Goal: Book appointment/travel/reservation

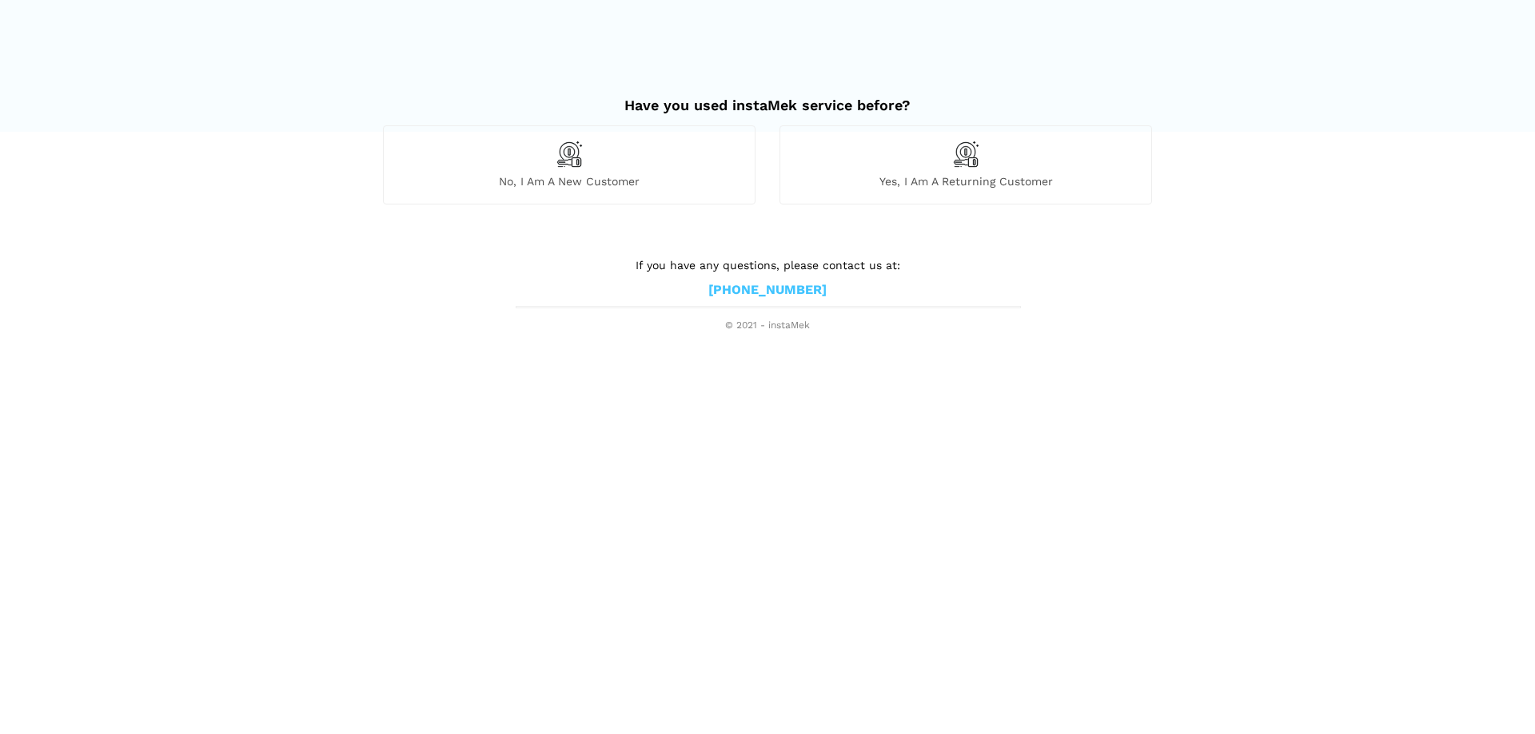
click at [671, 147] on div "No, I am a new customer" at bounding box center [569, 164] width 372 height 78
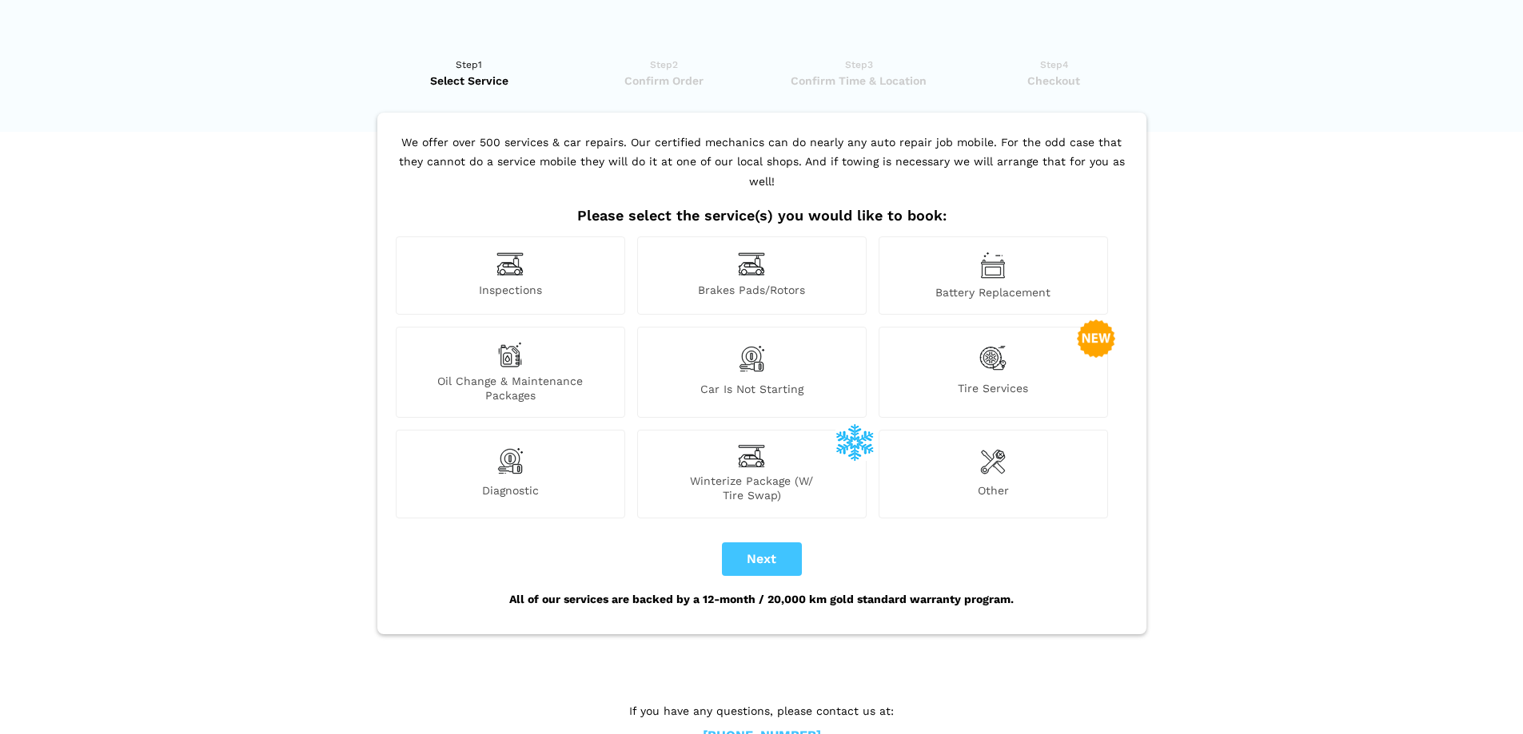
click at [476, 348] on div "Oil Change & Maintenance Packages" at bounding box center [510, 372] width 229 height 91
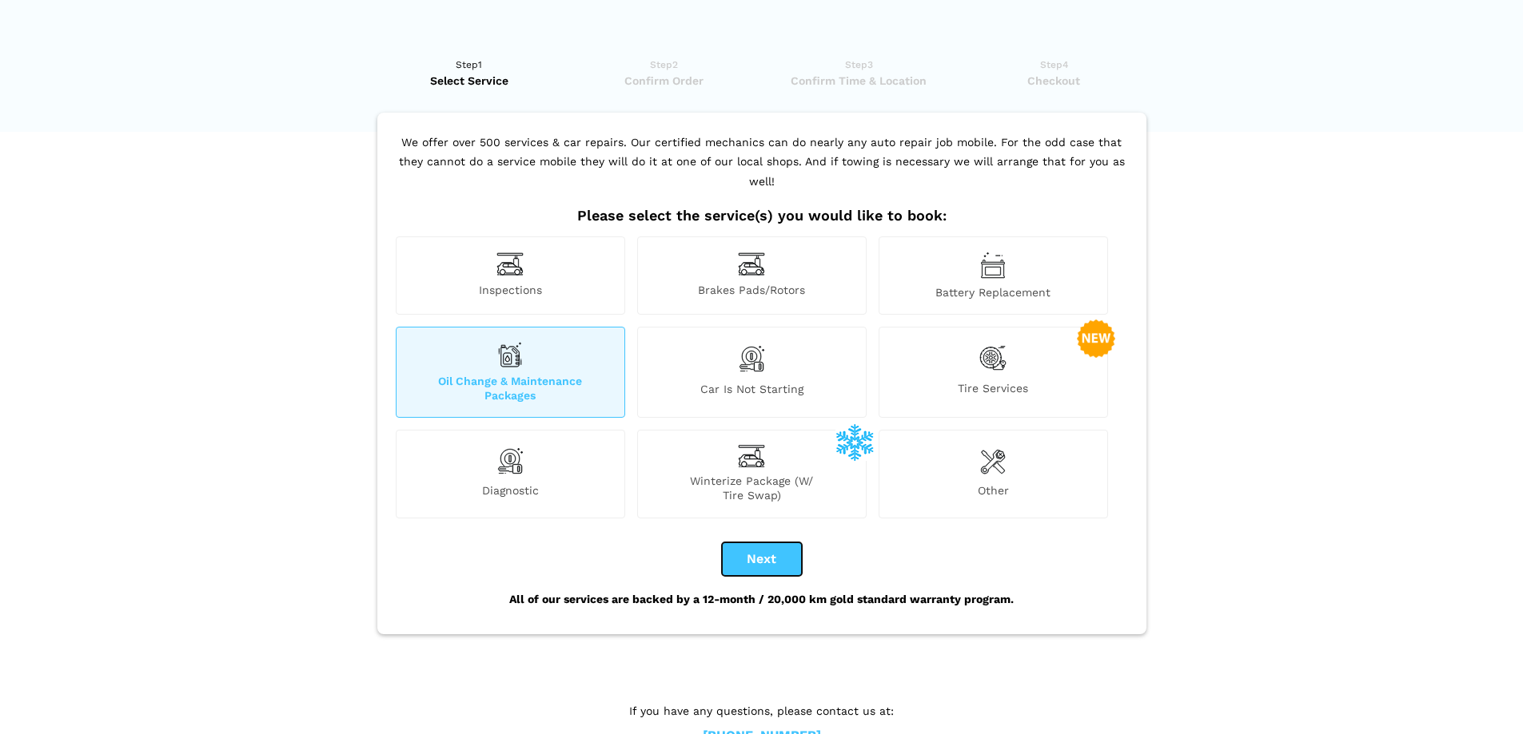
click at [800, 551] on button "Next" at bounding box center [762, 560] width 80 height 34
checkbox input "true"
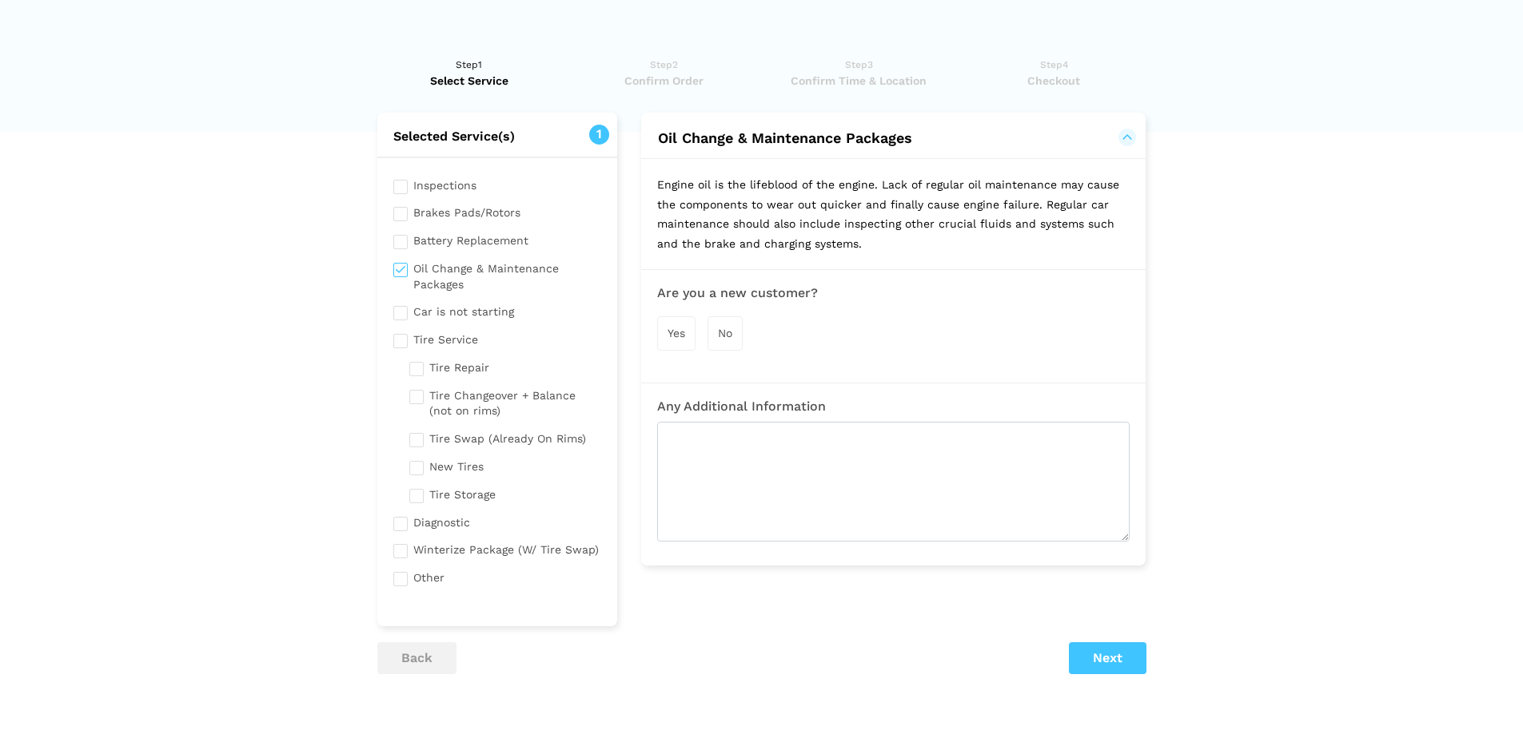
click at [682, 328] on span "Yes" at bounding box center [676, 333] width 18 height 13
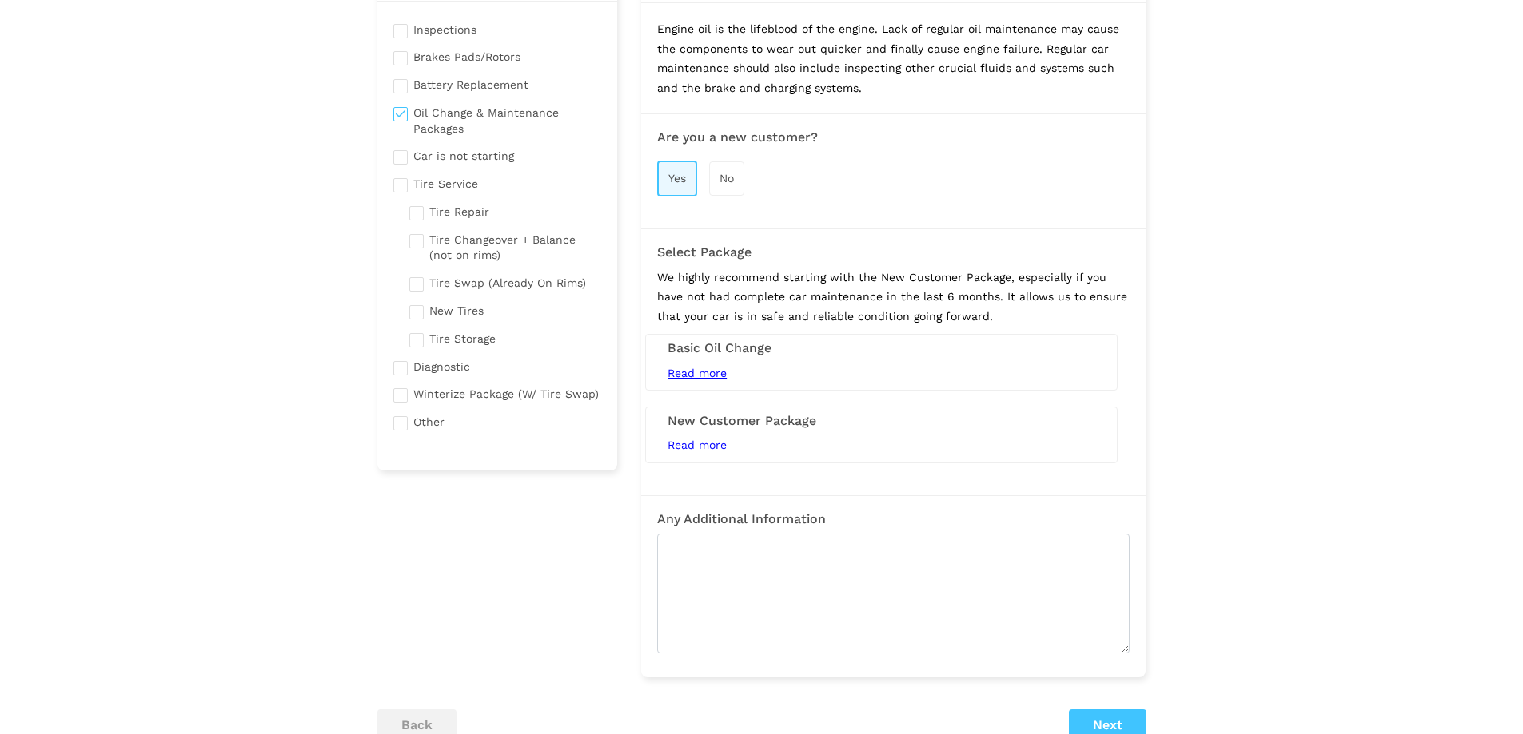
scroll to position [160, 0]
click at [818, 420] on h3 "New Customer Package" at bounding box center [881, 417] width 428 height 14
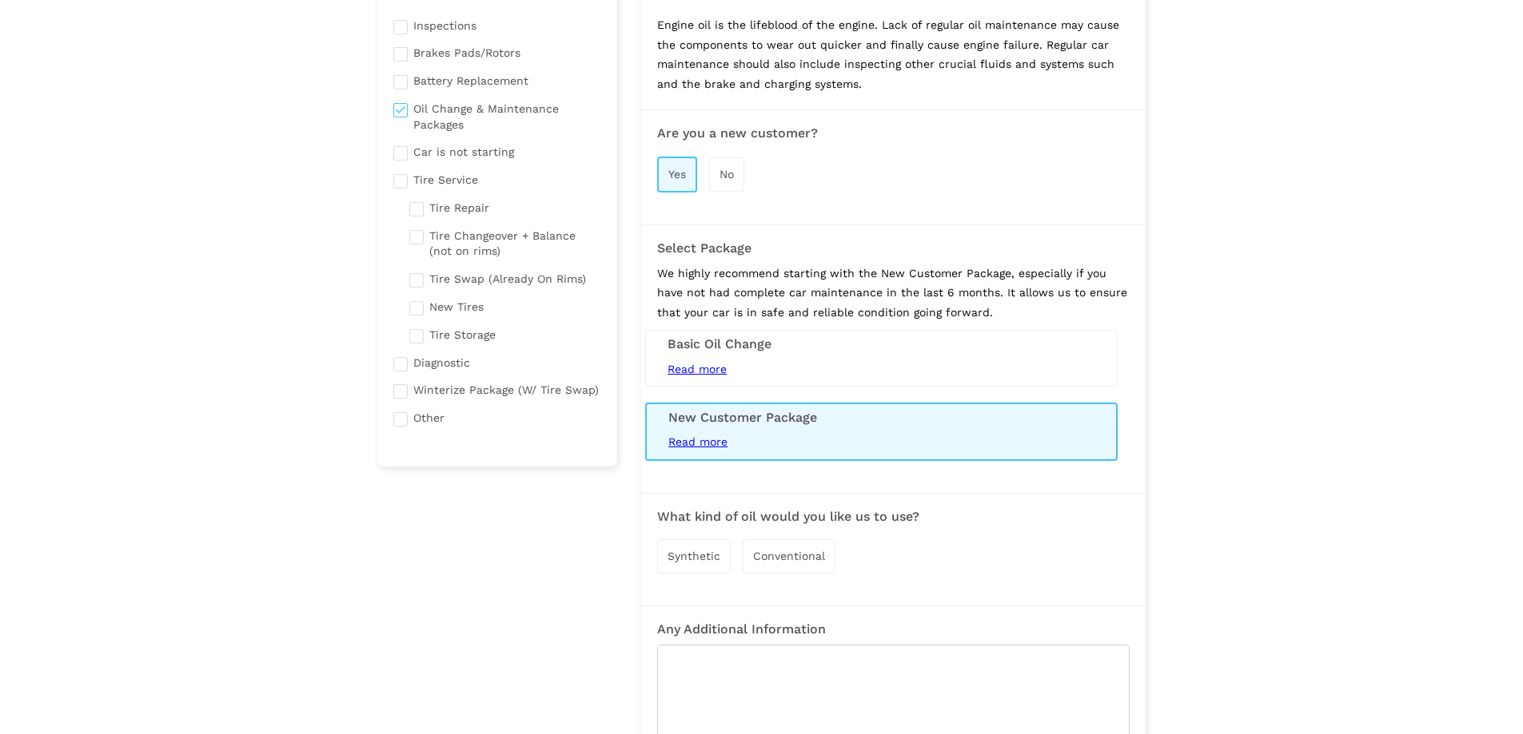
click at [782, 364] on div "Read more 5L Conventional engine oil and filter service (synthetic upgrade avai…" at bounding box center [881, 370] width 452 height 20
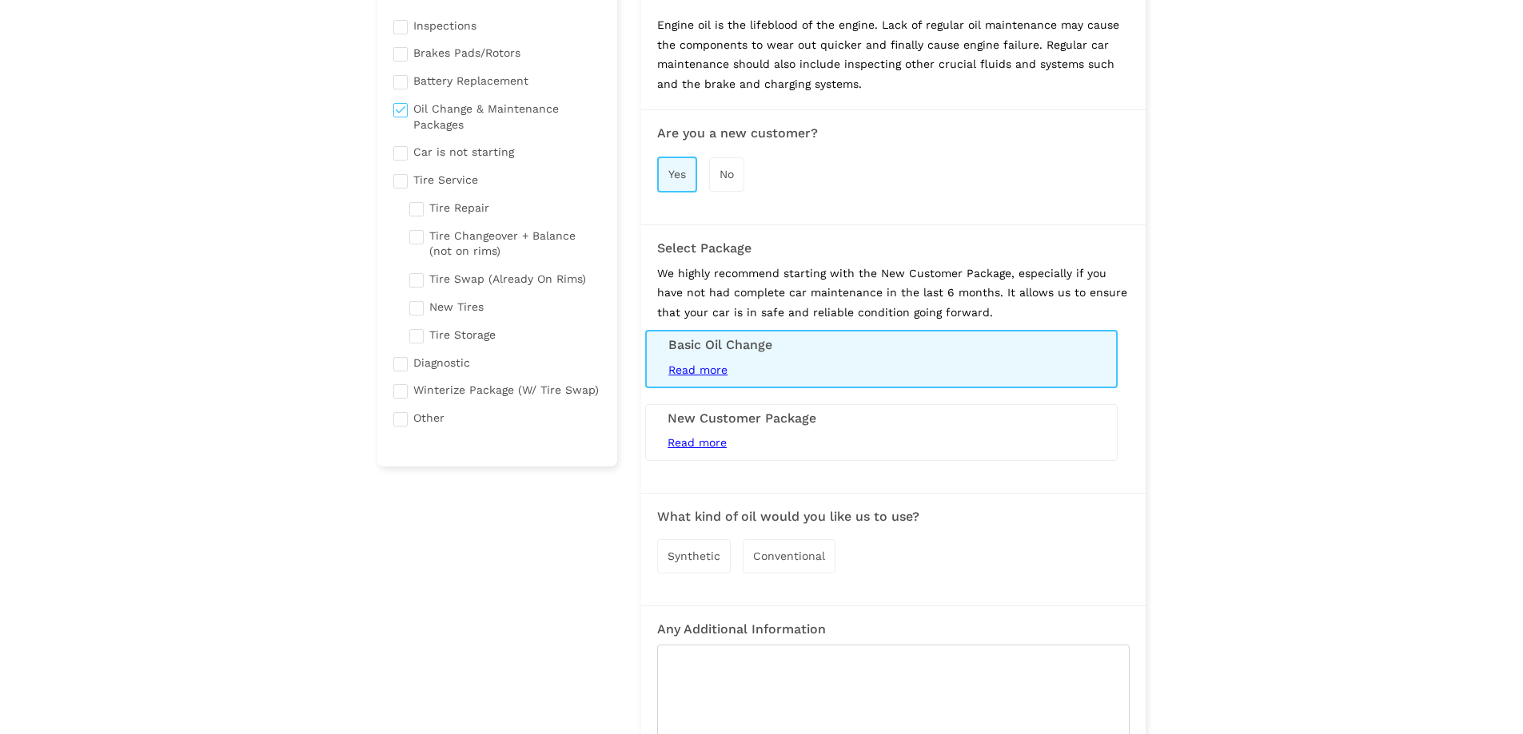
click at [782, 429] on div "New Customer Package Read more 5L Conventional Oil Change (Synthetic Extra) Tir…" at bounding box center [881, 432] width 472 height 57
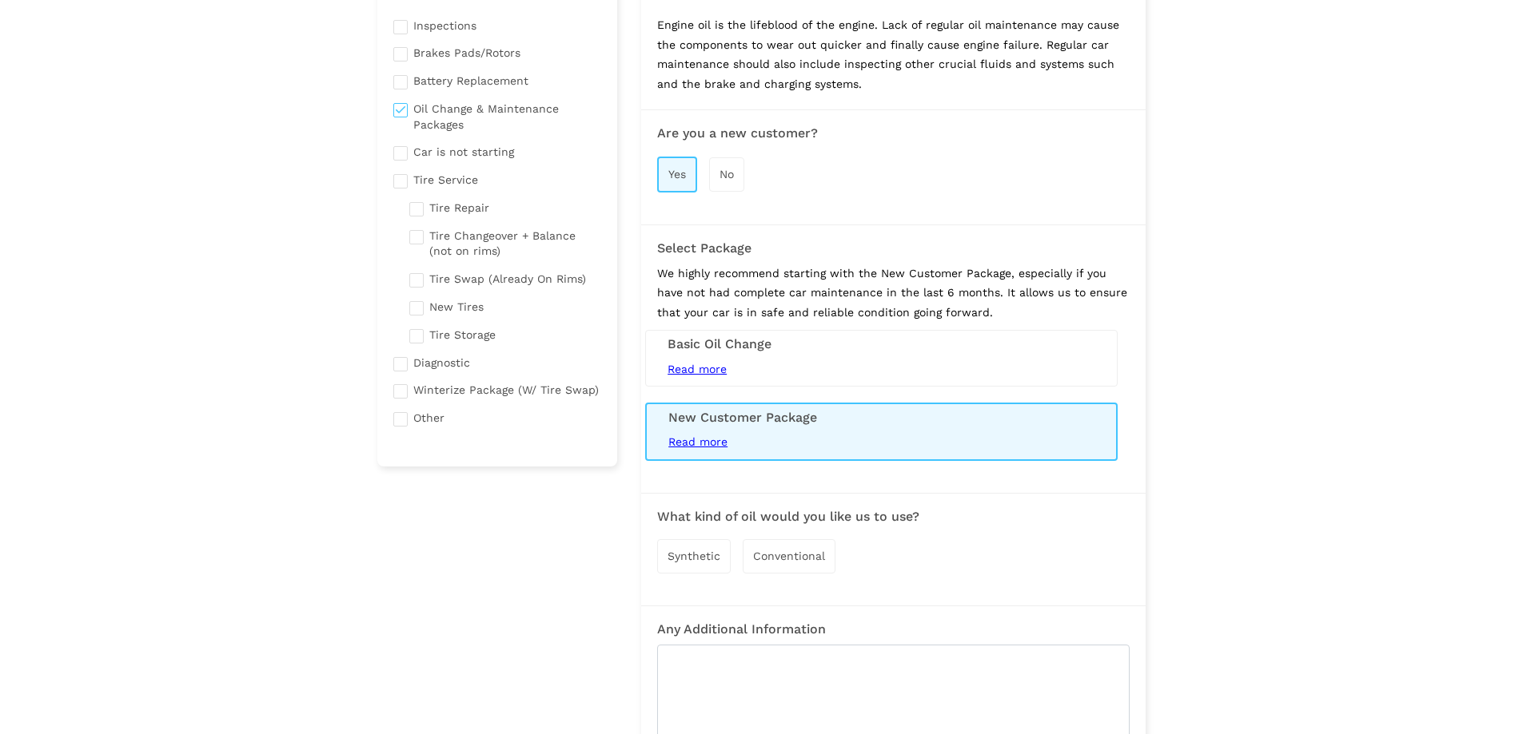
click at [716, 439] on span "Read more" at bounding box center [697, 442] width 59 height 13
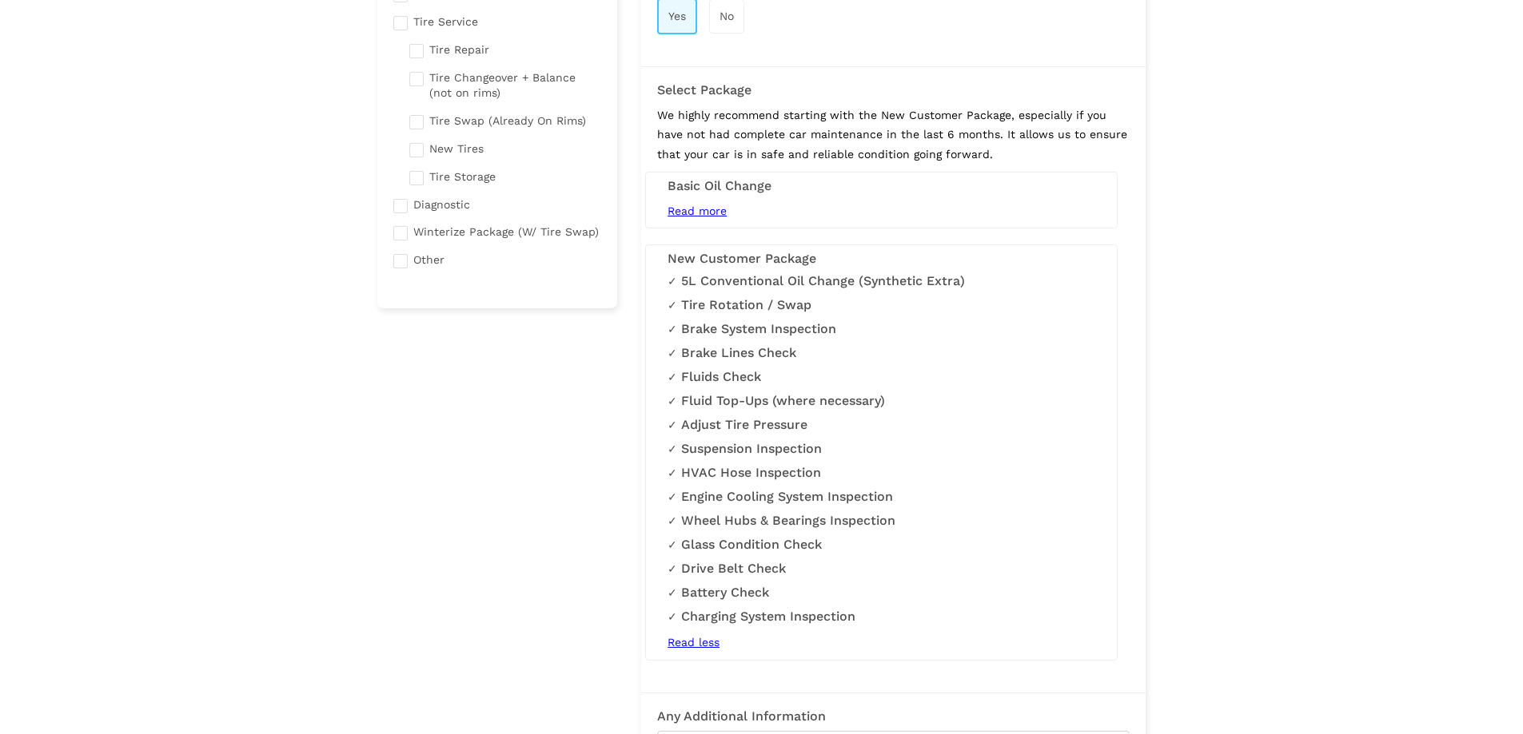
scroll to position [320, 0]
click at [832, 203] on div "Read more 5L Conventional engine oil and filter service (synthetic upgrade avai…" at bounding box center [881, 210] width 452 height 20
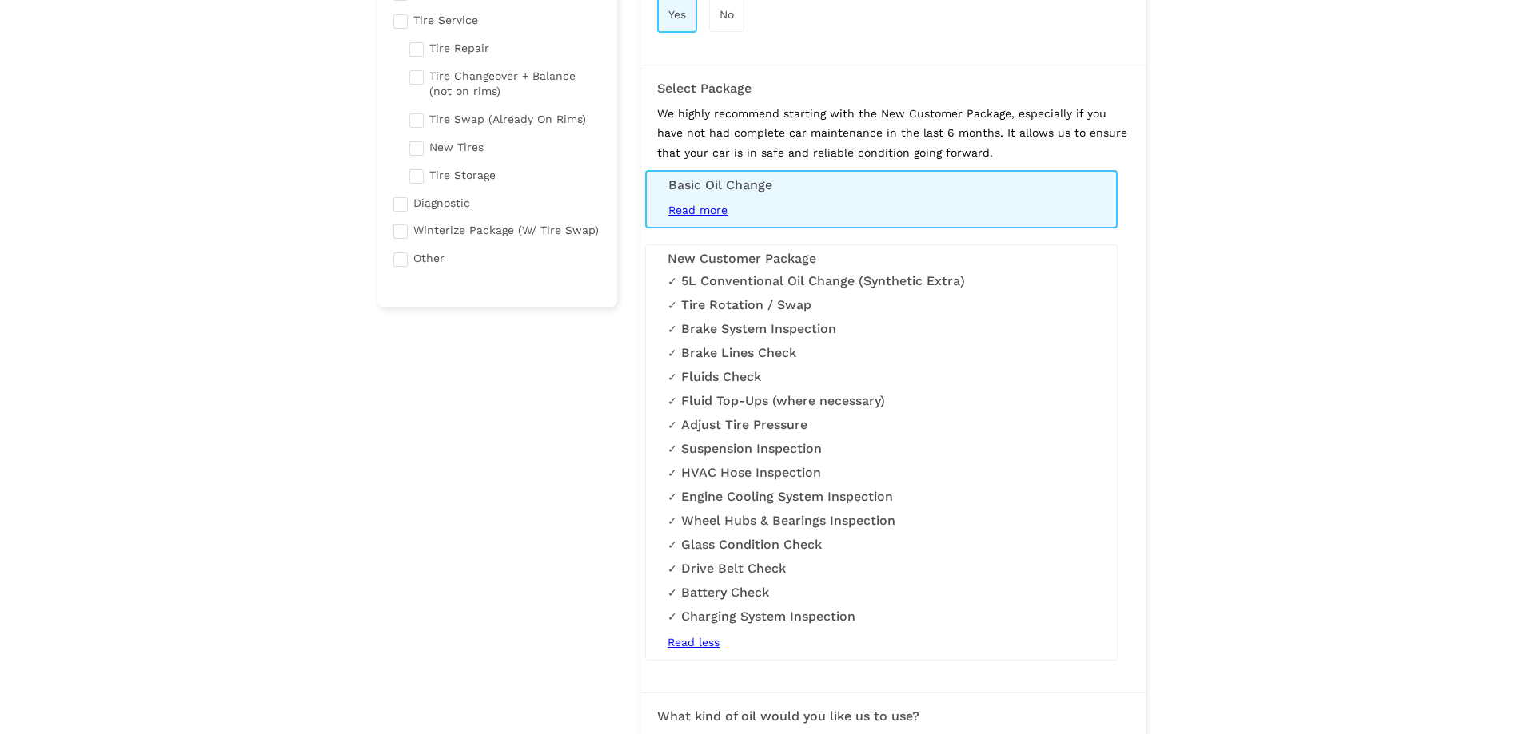
click at [715, 213] on span "Read more" at bounding box center [697, 210] width 59 height 13
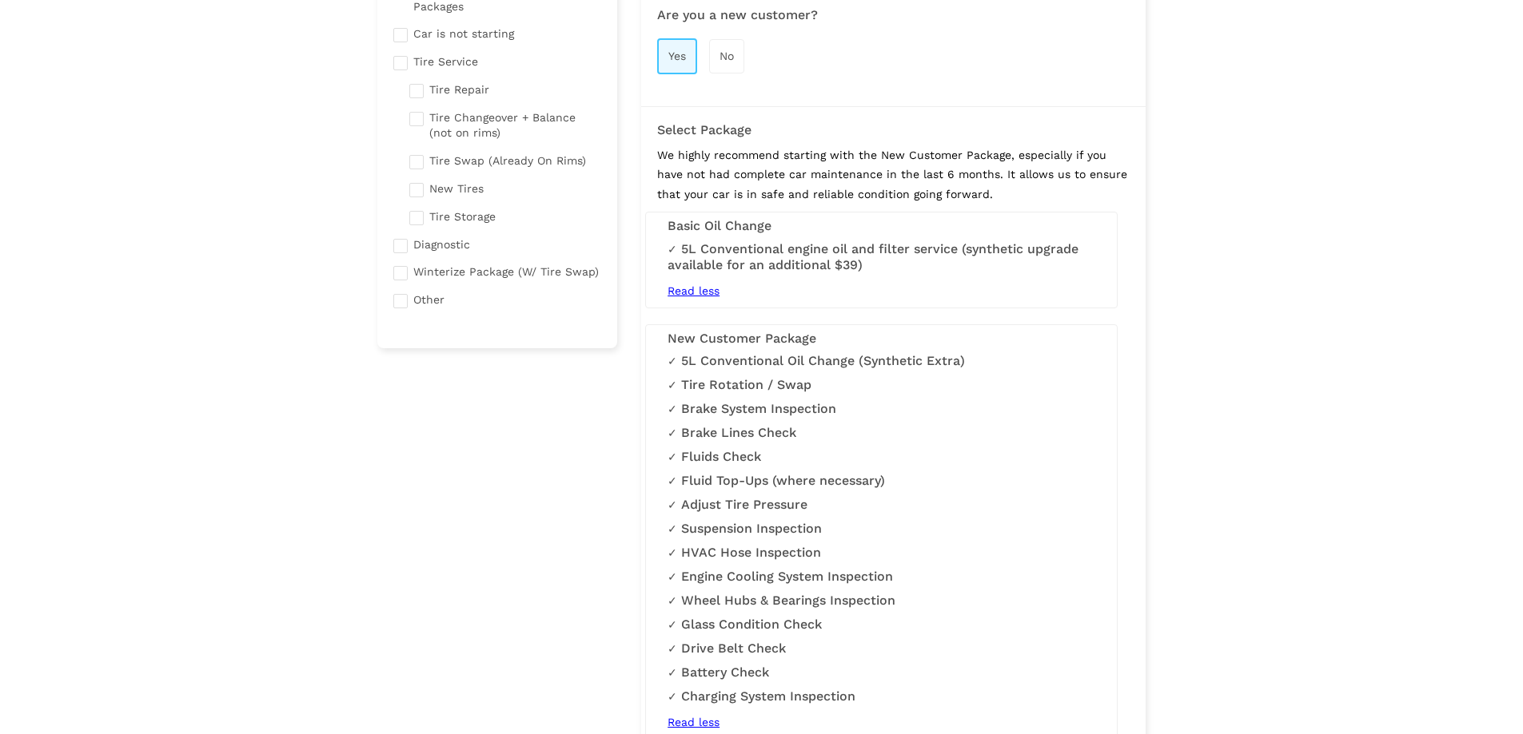
scroll to position [109, 0]
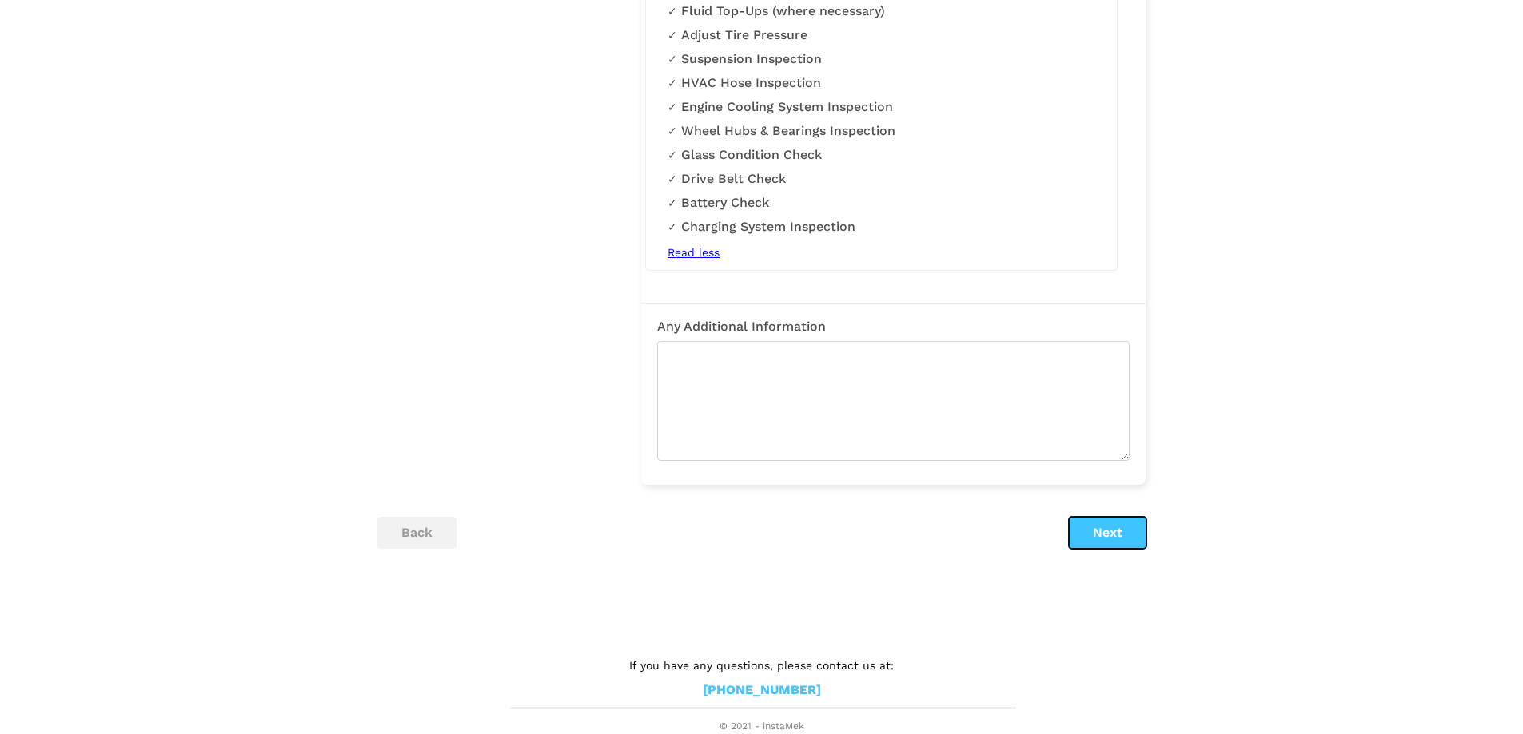
click at [1115, 547] on button "Next" at bounding box center [1108, 533] width 78 height 32
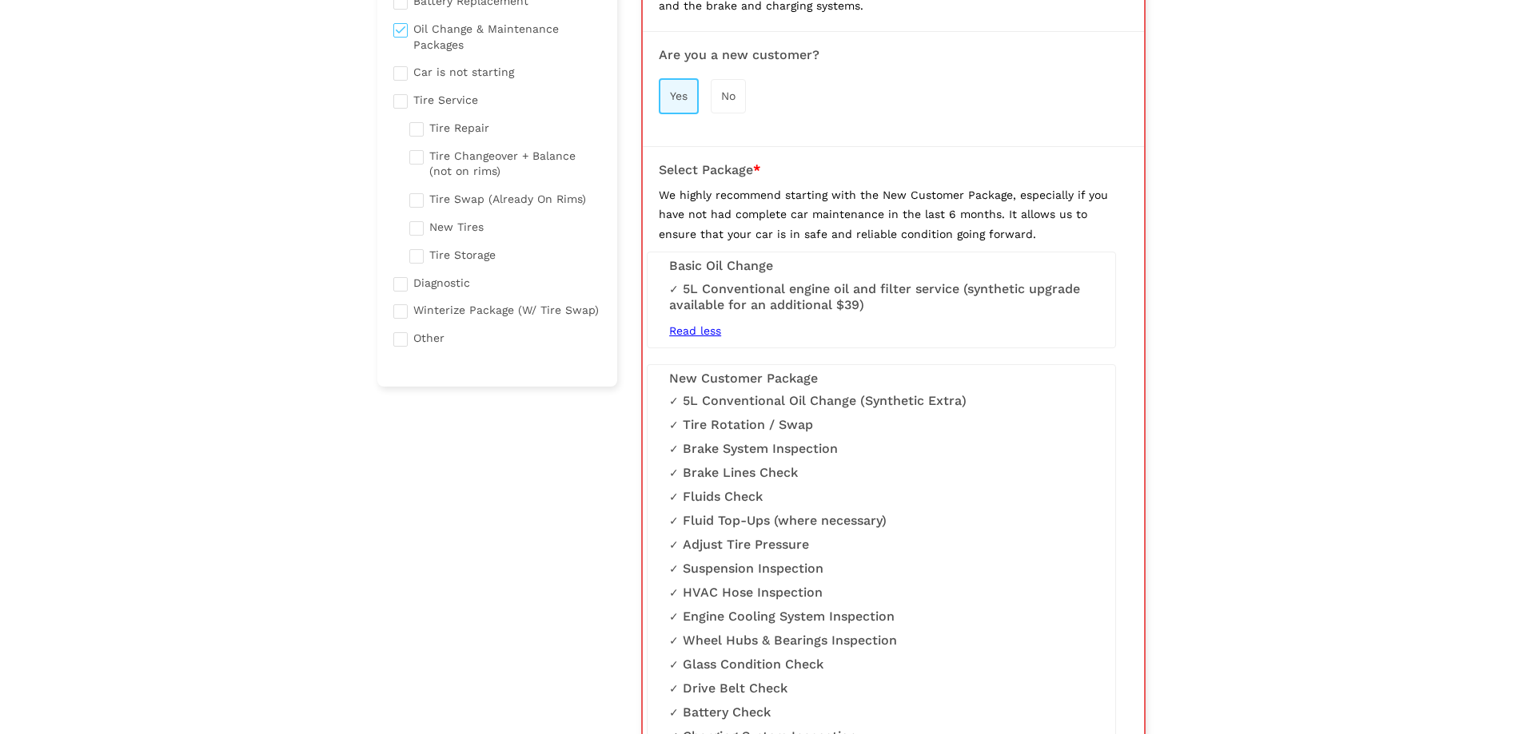
click at [903, 403] on li "5L Conventional Oil Change (Synthetic Extra)" at bounding box center [881, 401] width 424 height 16
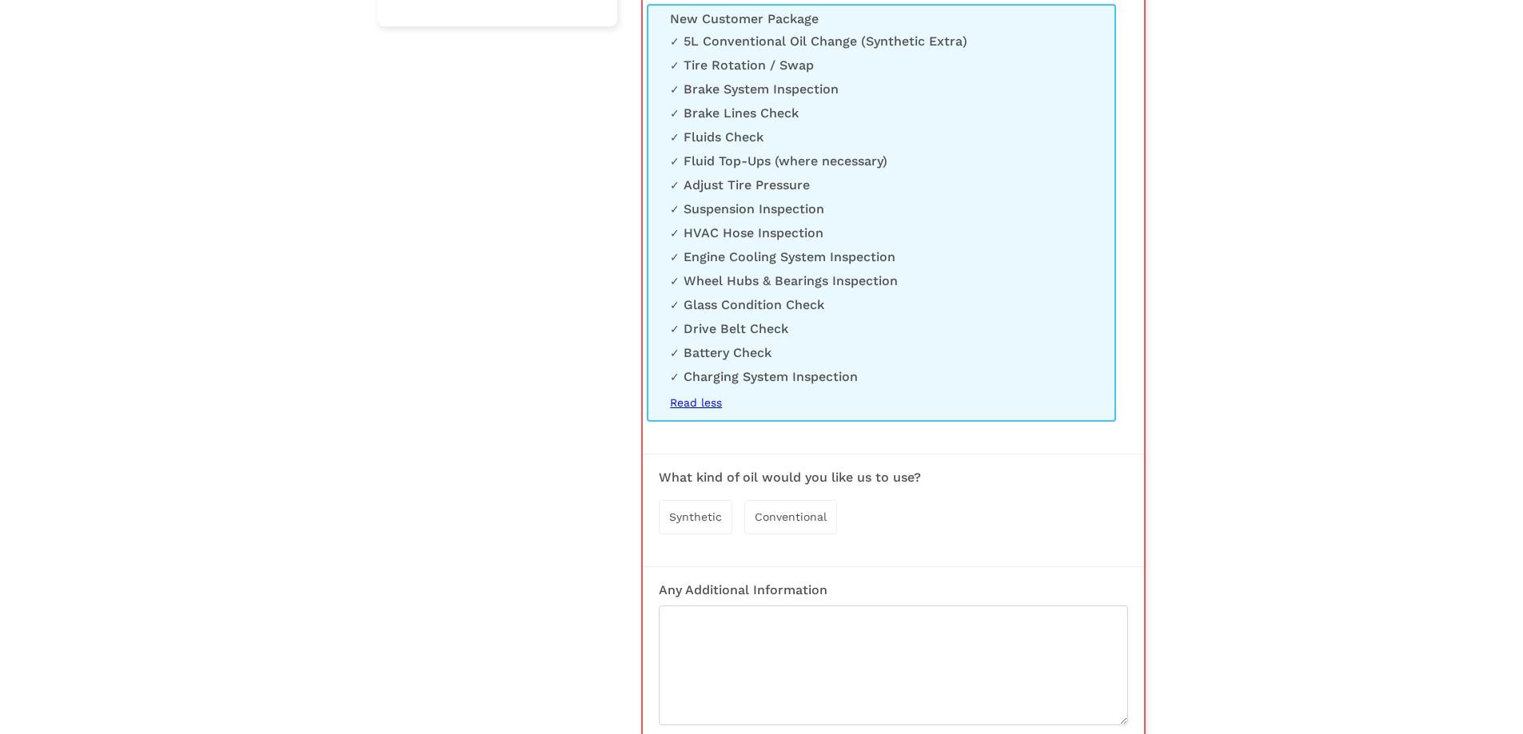
scroll to position [799, 0]
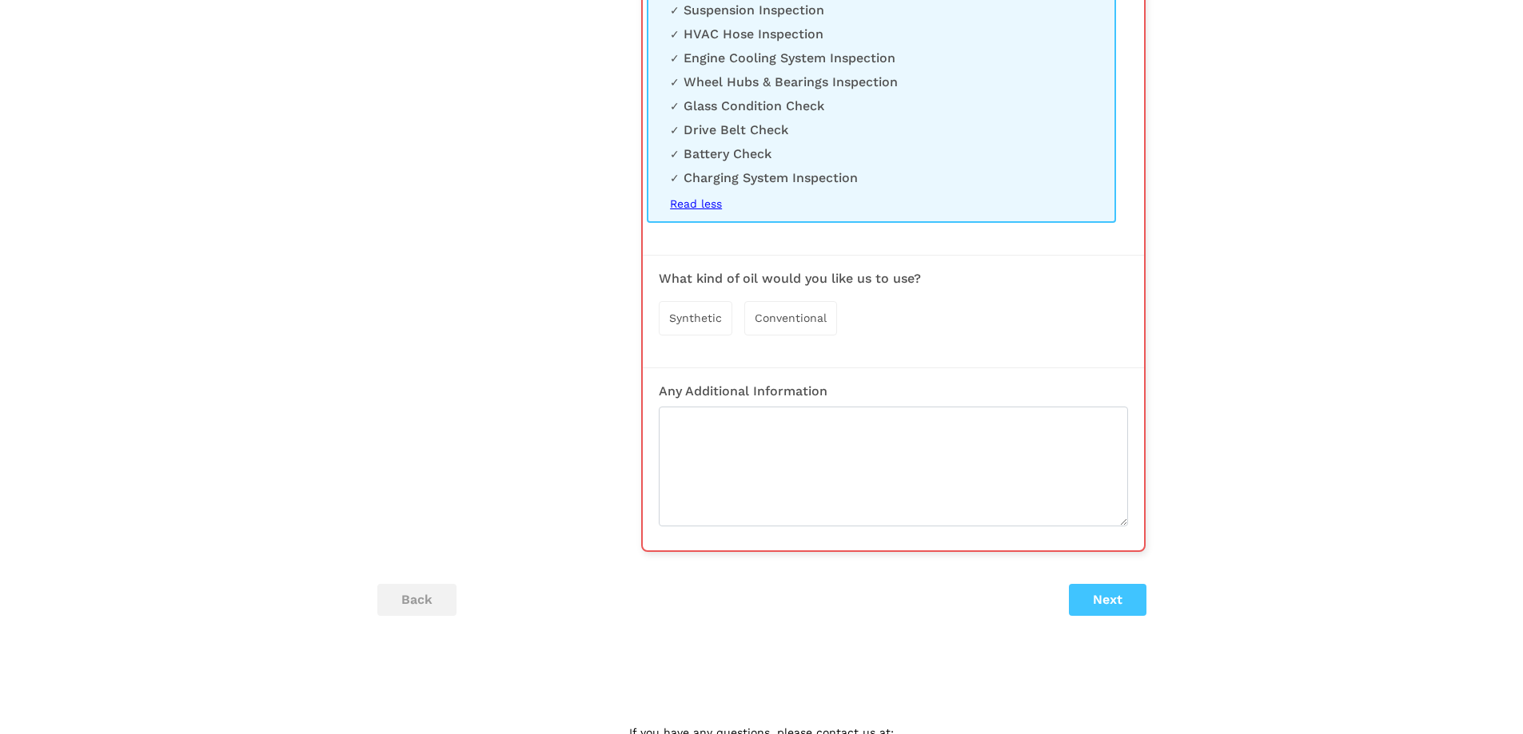
click at [706, 311] on div "Synthetic" at bounding box center [696, 318] width 74 height 34
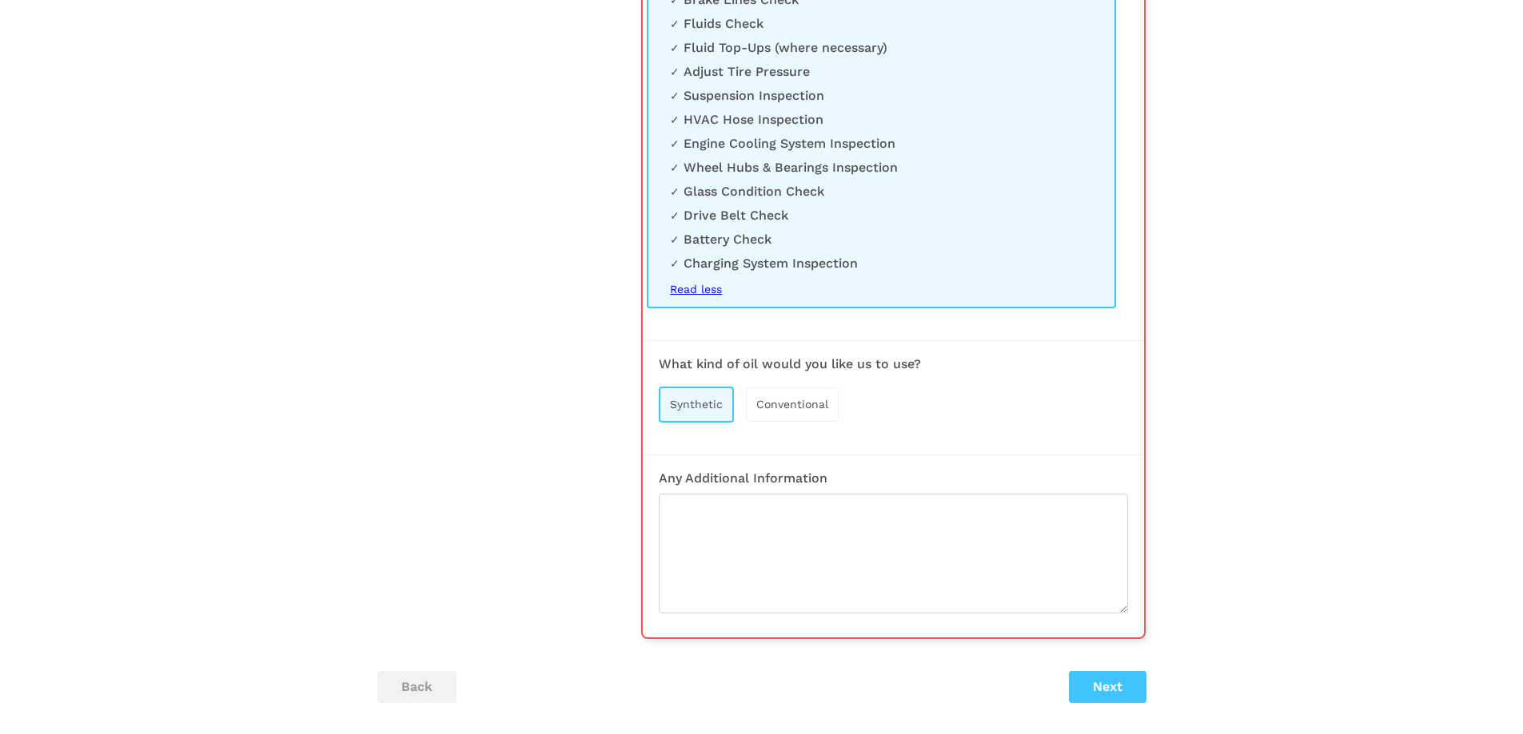
scroll to position [719, 0]
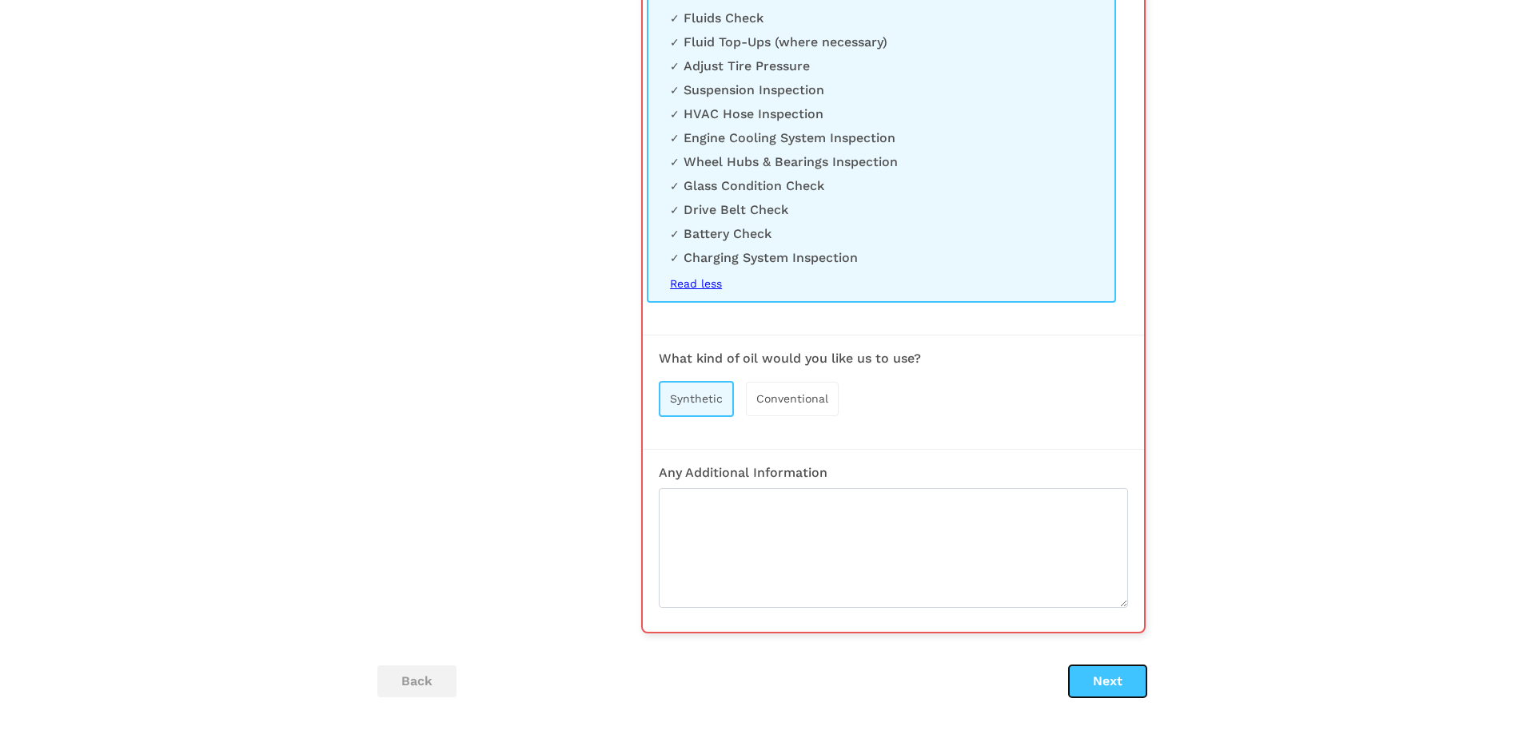
click at [1098, 681] on button "Next" at bounding box center [1108, 682] width 78 height 32
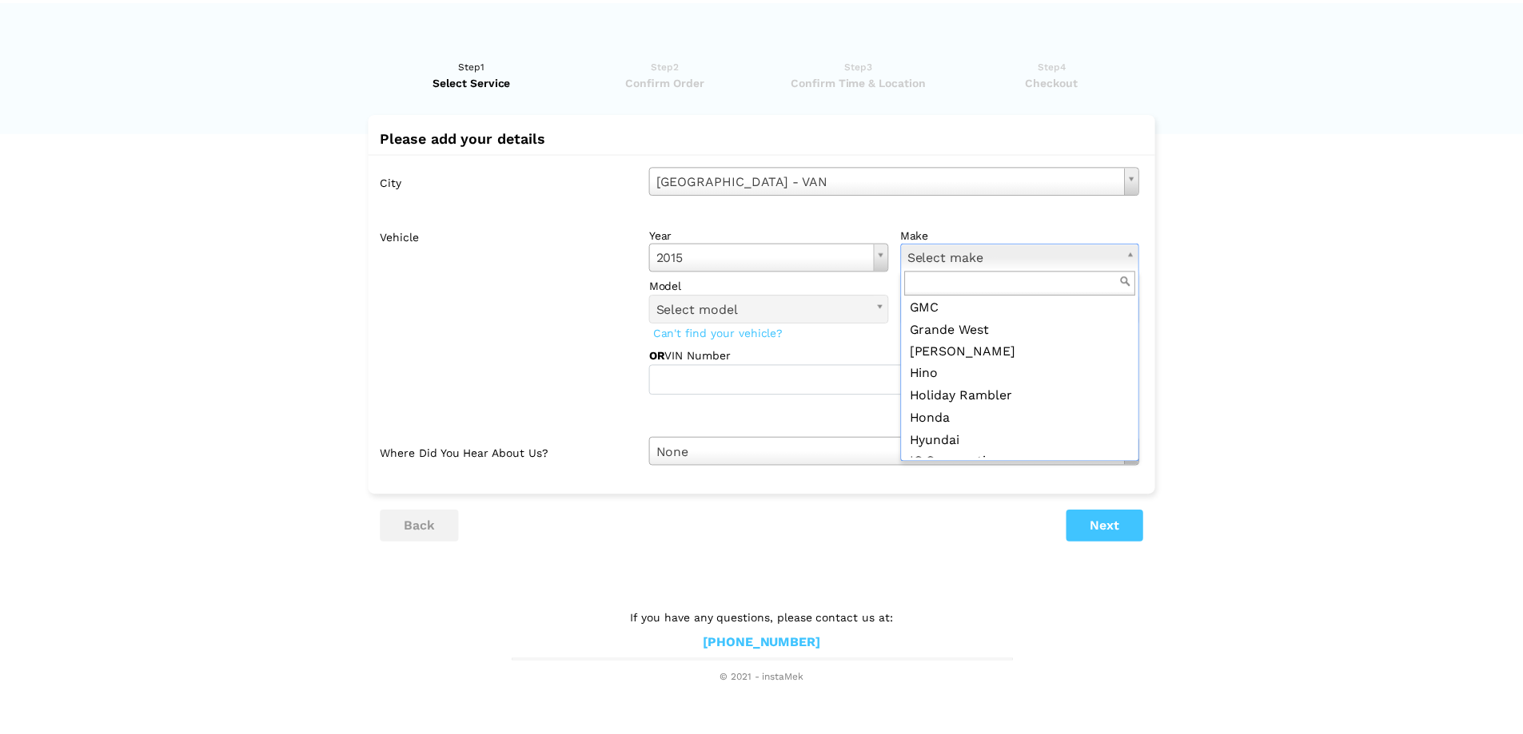
scroll to position [879, 0]
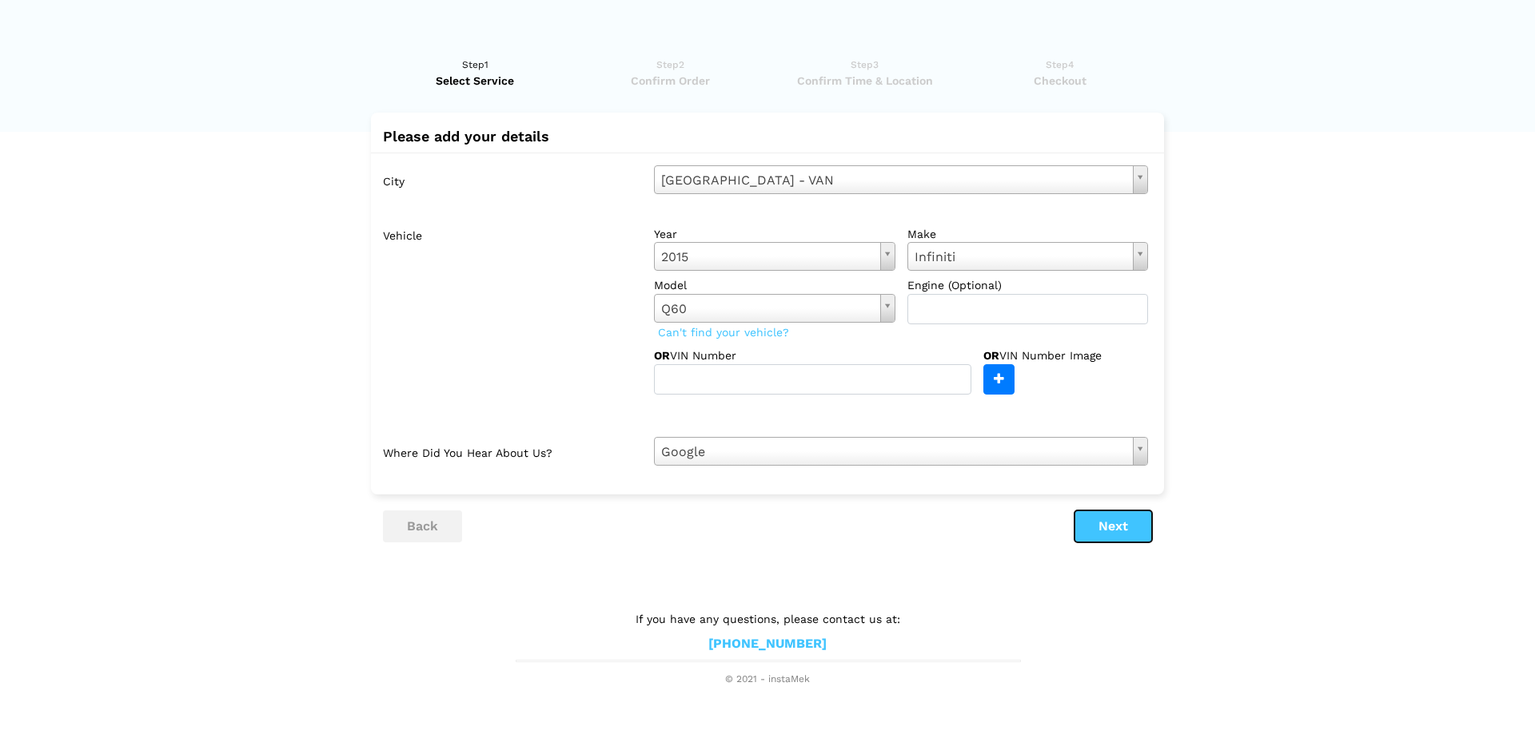
click at [1139, 538] on button "Next" at bounding box center [1113, 527] width 78 height 32
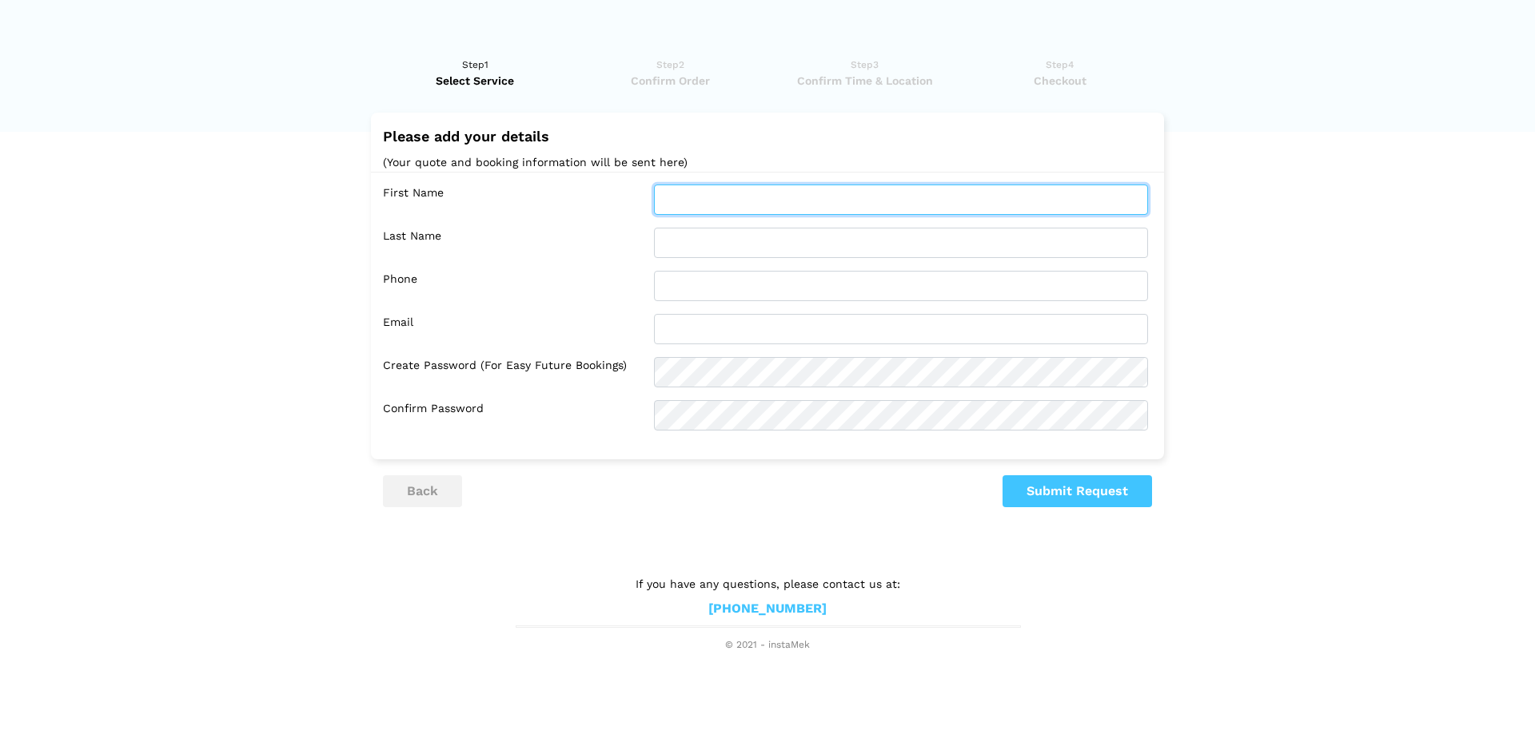
click at [746, 189] on input "text" at bounding box center [901, 200] width 494 height 30
type input "[PERSON_NAME]"
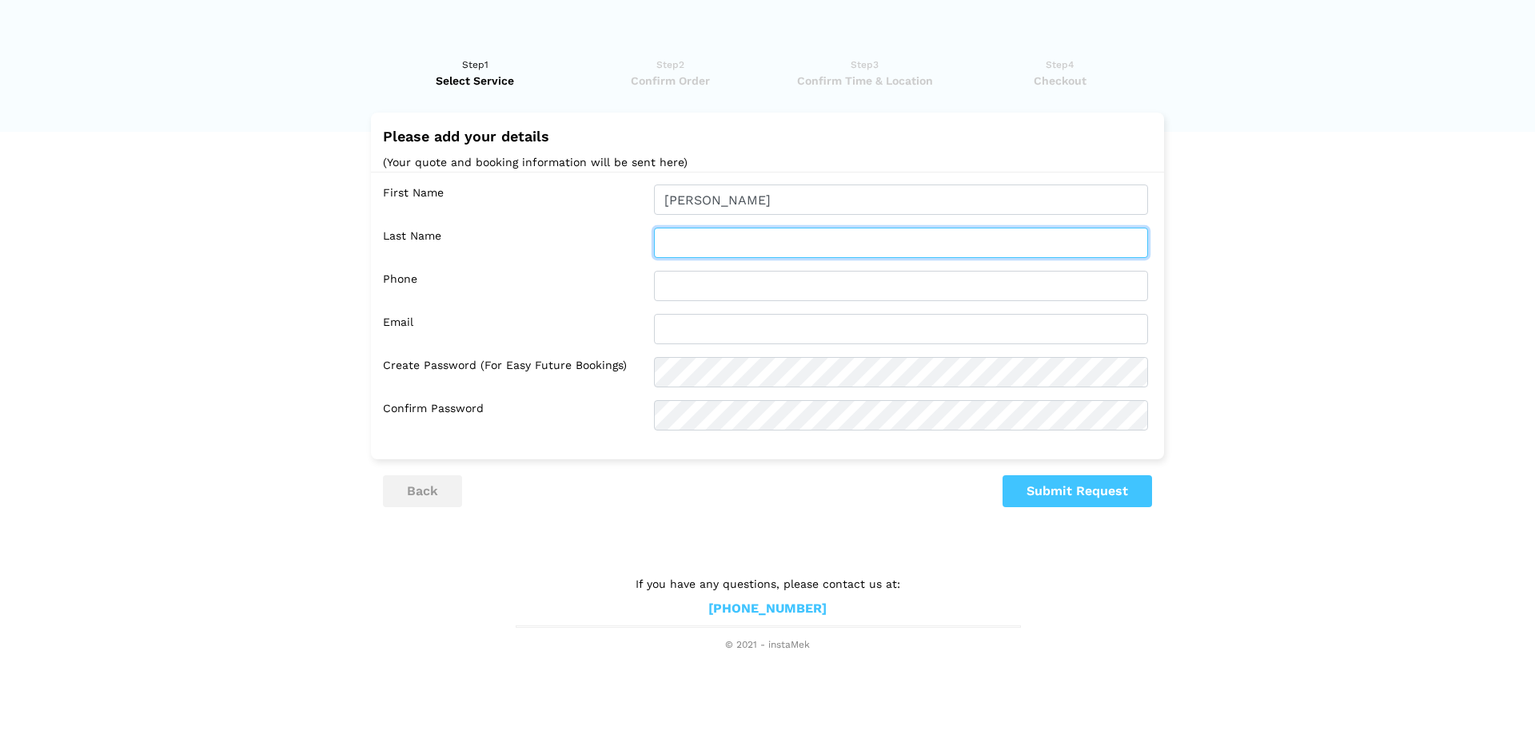
type input "Dizon"
type input "5879881882"
type input "[EMAIL_ADDRESS][DOMAIN_NAME]"
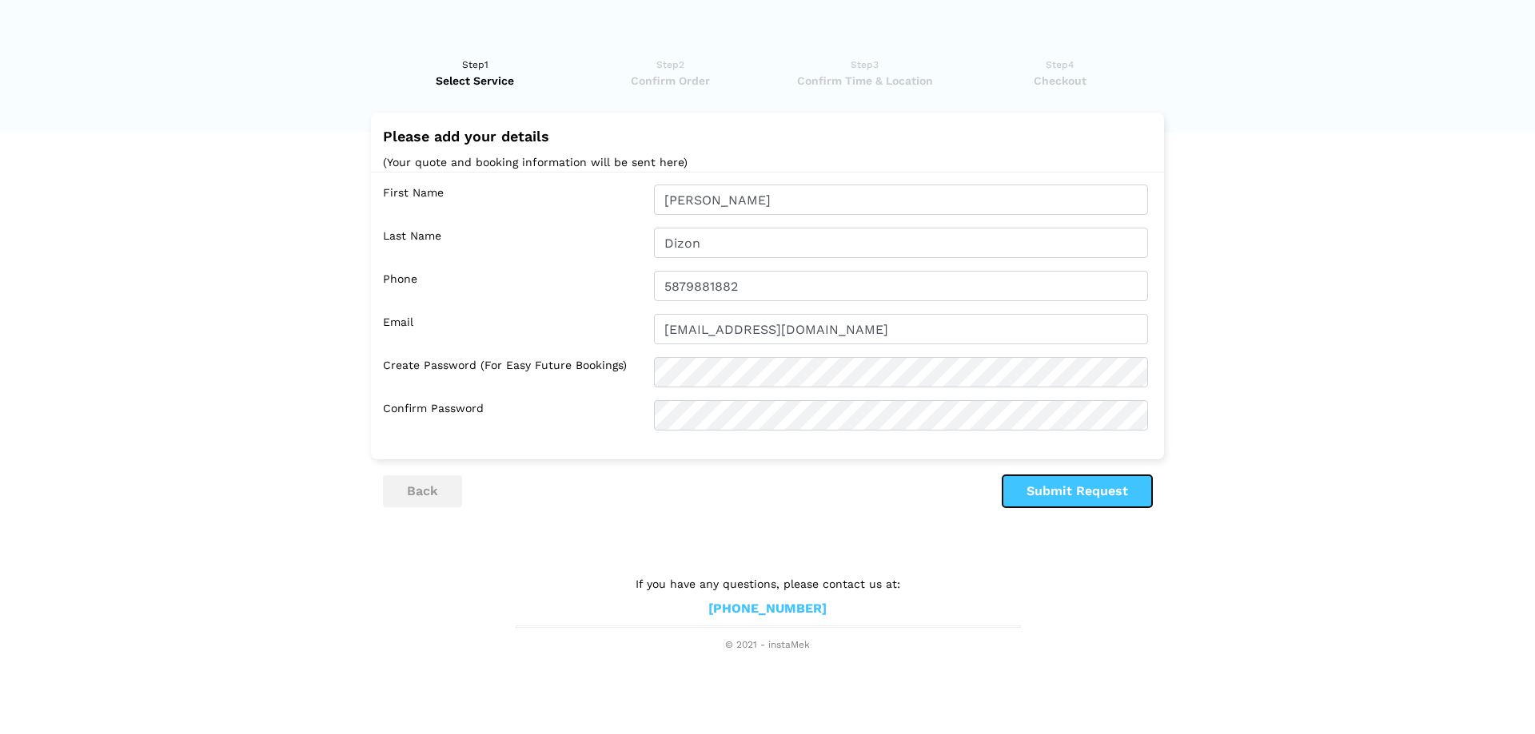
click at [1046, 504] on button "Submit Request" at bounding box center [1076, 492] width 149 height 32
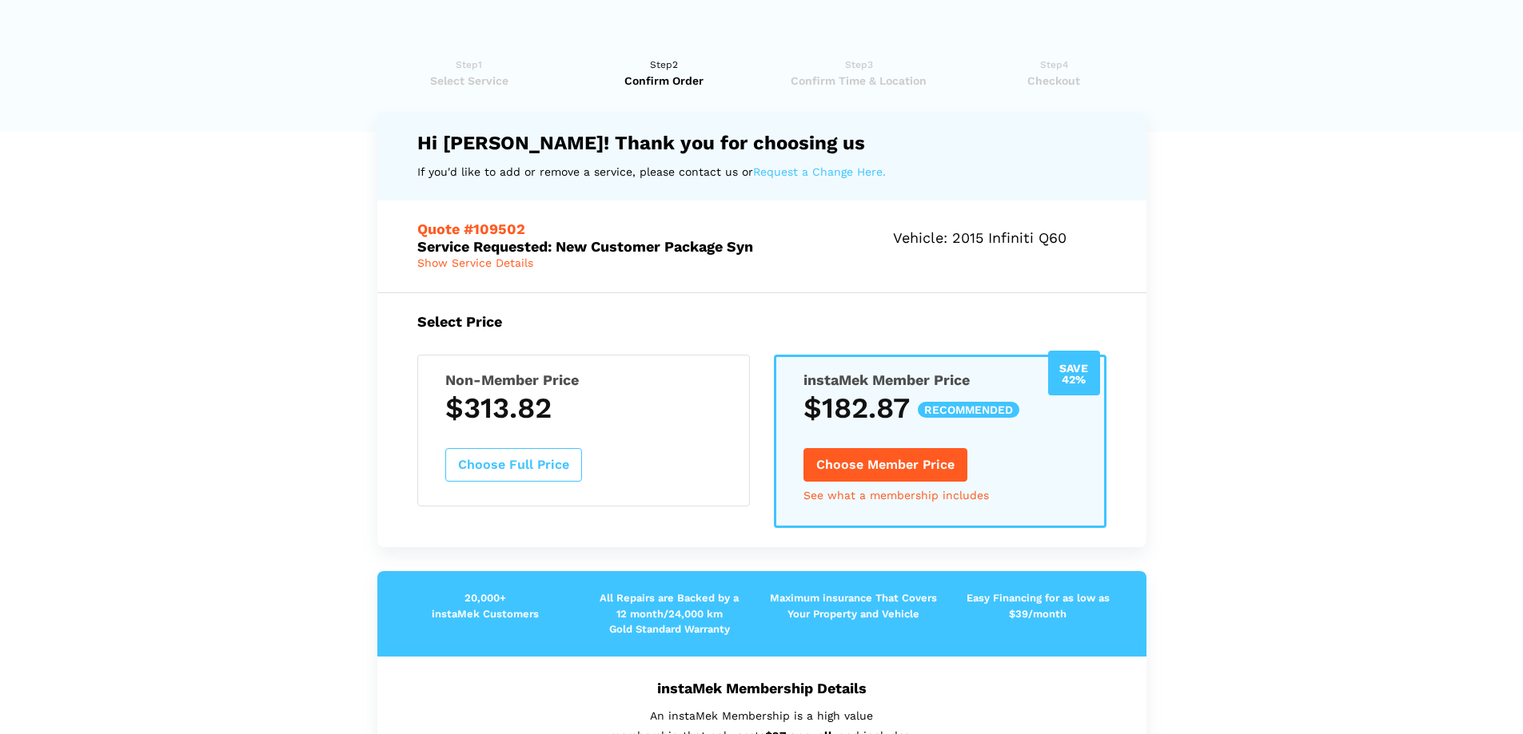
scroll to position [80, 0]
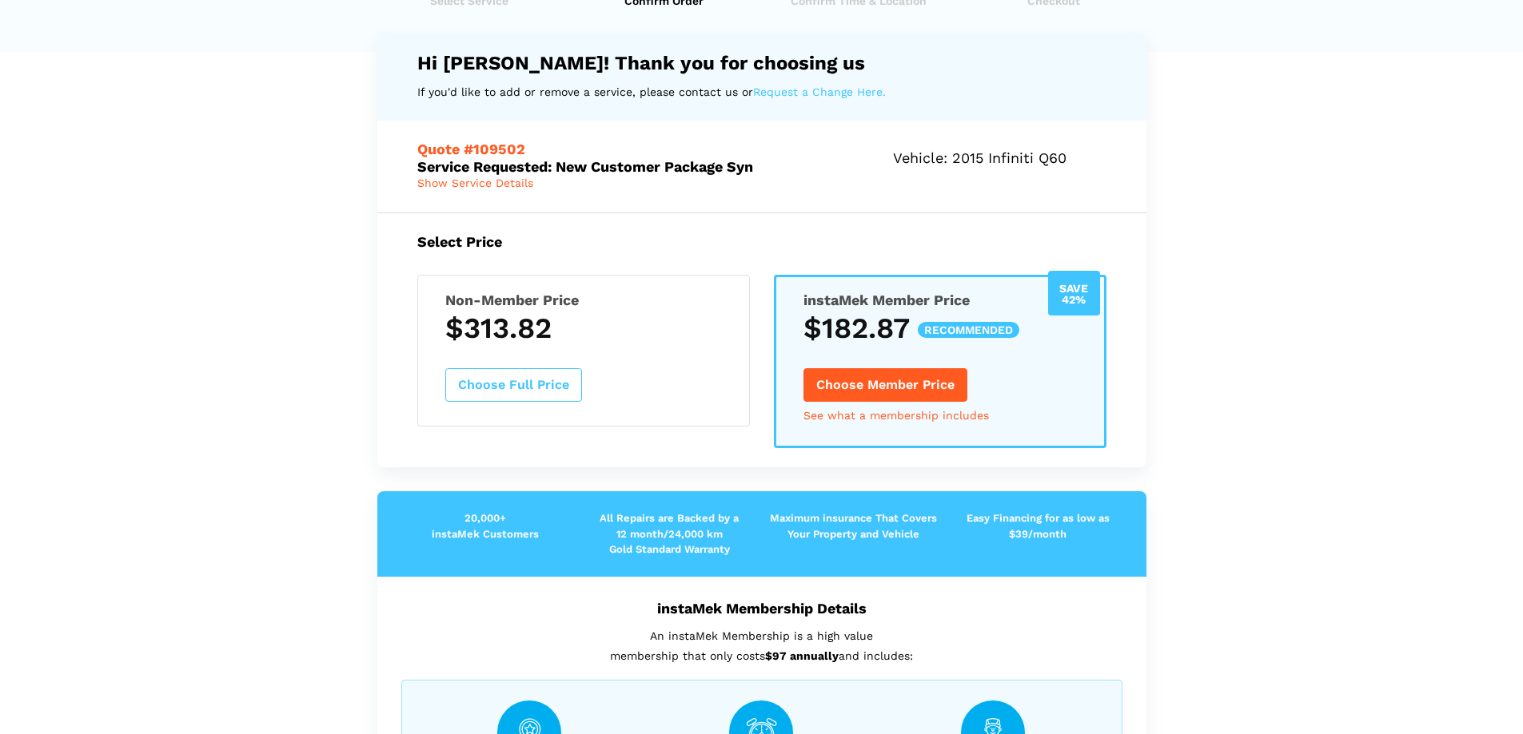
click at [690, 370] on div "Non-Member Price $313.82 Choose Full Price" at bounding box center [583, 351] width 332 height 152
click at [528, 380] on button "Choose Full Price" at bounding box center [513, 385] width 137 height 34
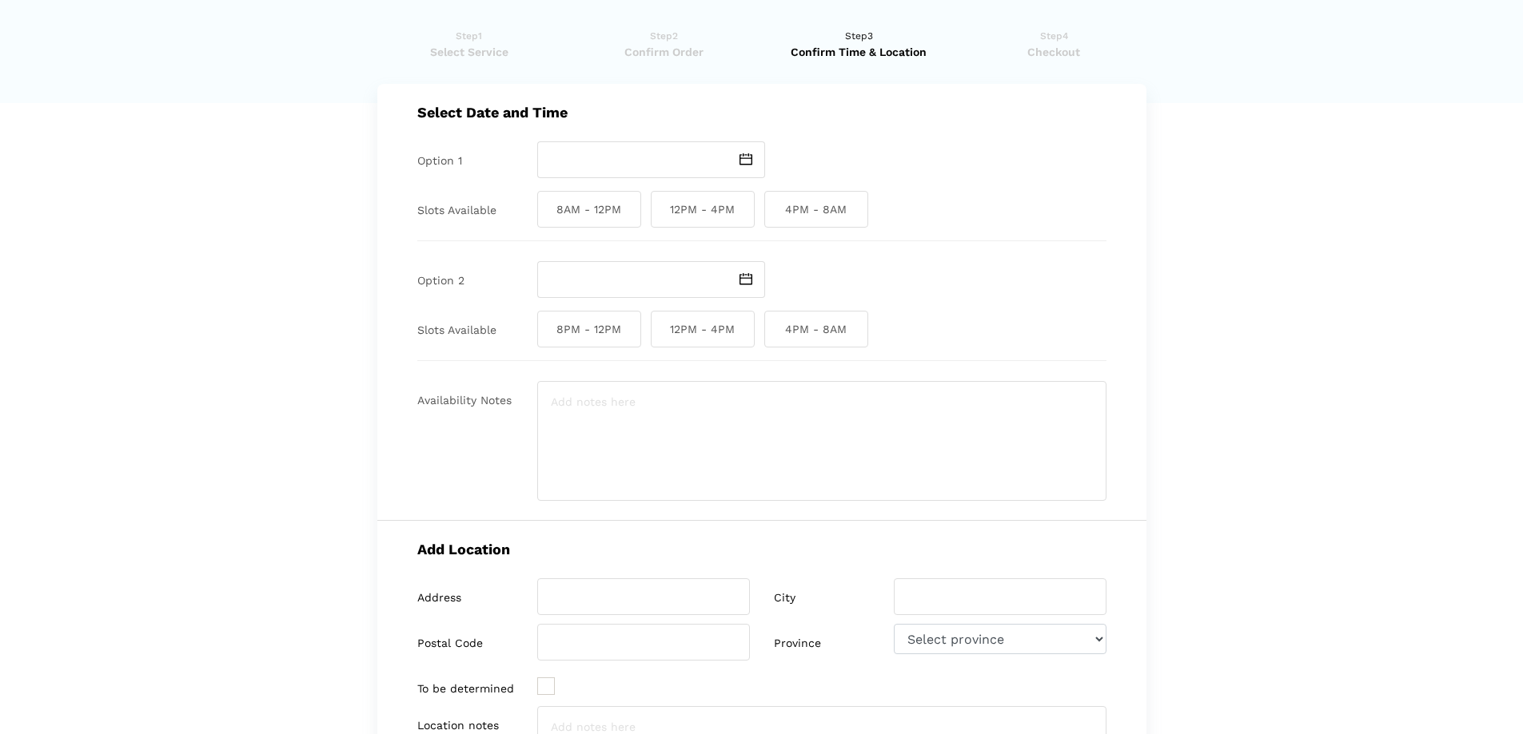
scroll to position [0, 0]
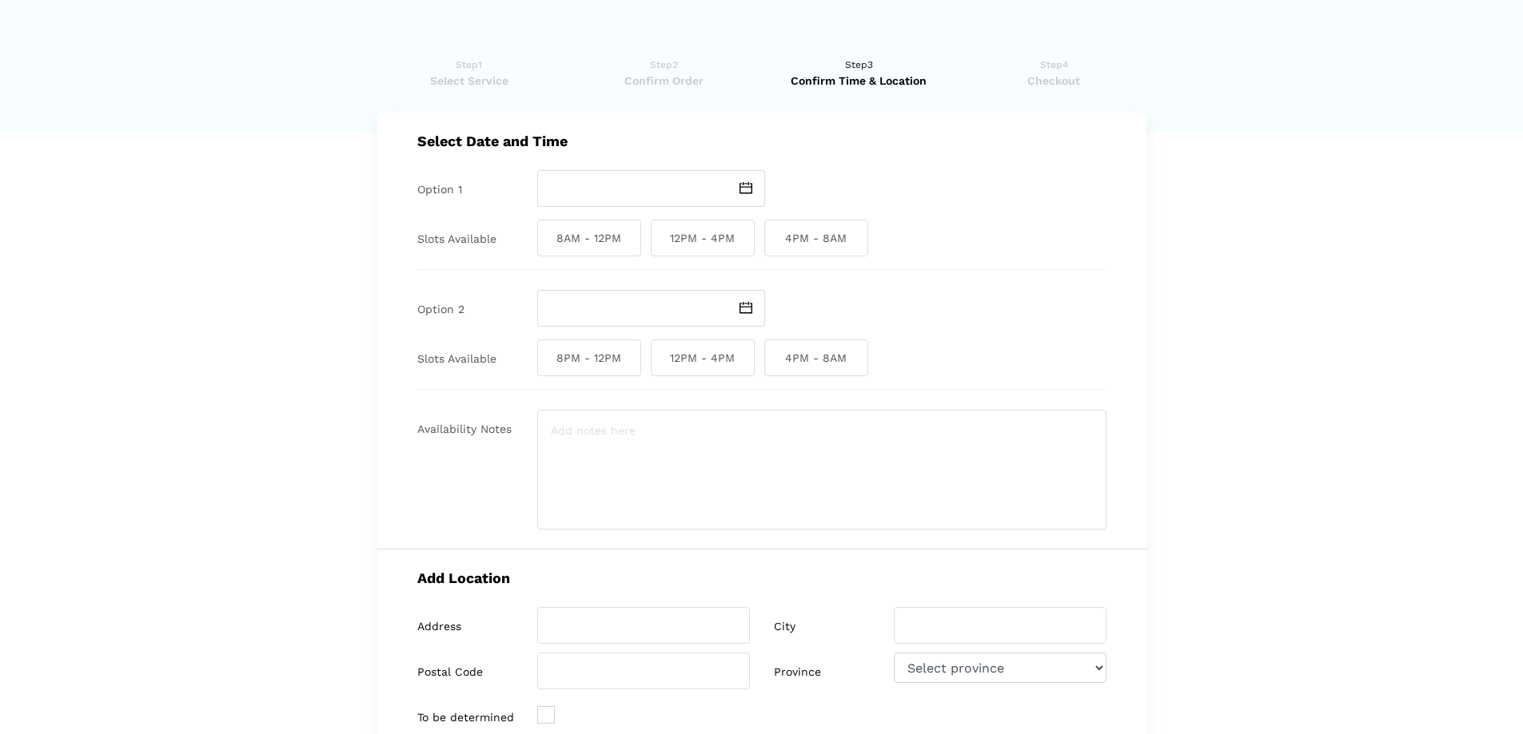
click at [750, 186] on img at bounding box center [745, 188] width 13 height 12
click at [555, 306] on td "7" at bounding box center [555, 296] width 19 height 19
type input "[DATE]"
click at [741, 191] on img at bounding box center [745, 188] width 13 height 12
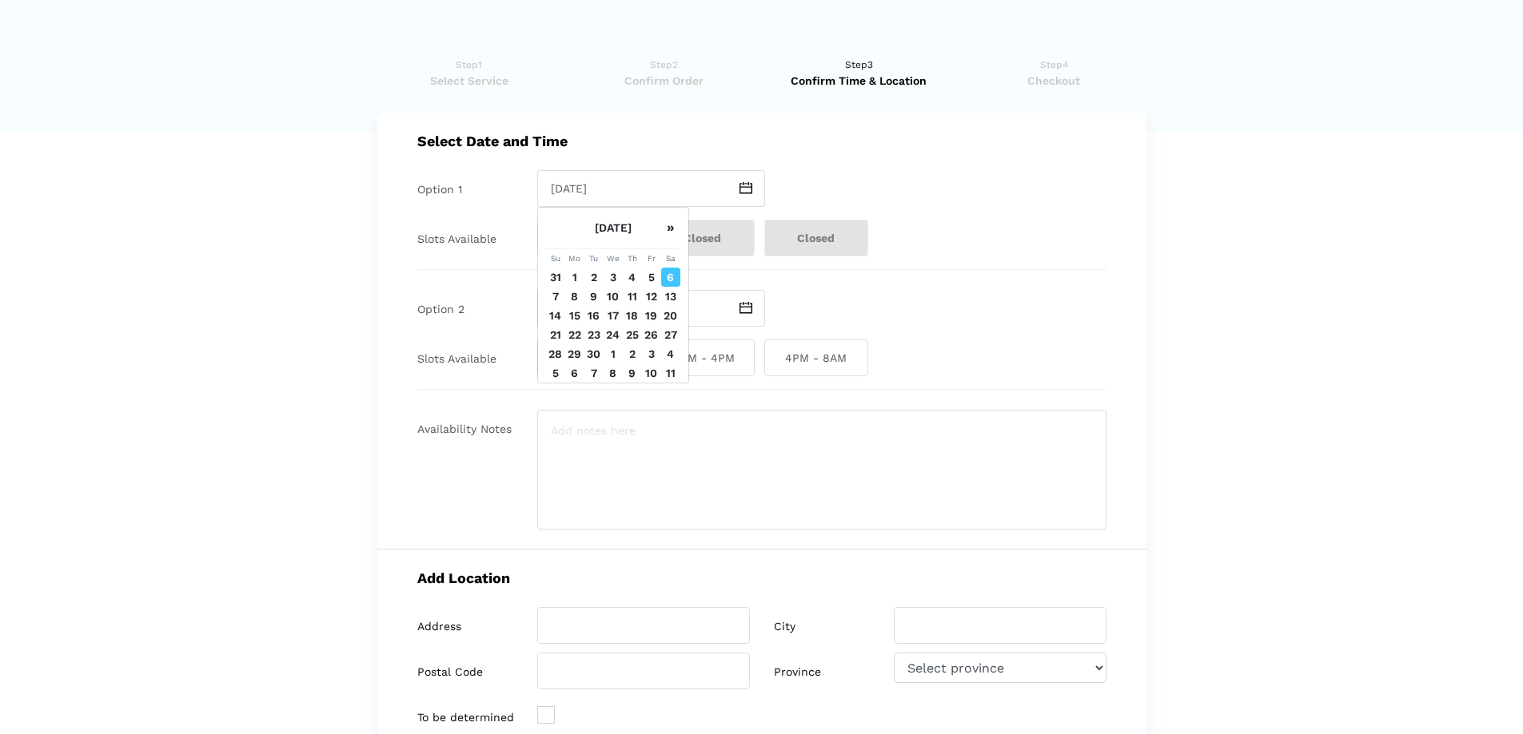
click at [550, 306] on td "7" at bounding box center [555, 296] width 19 height 19
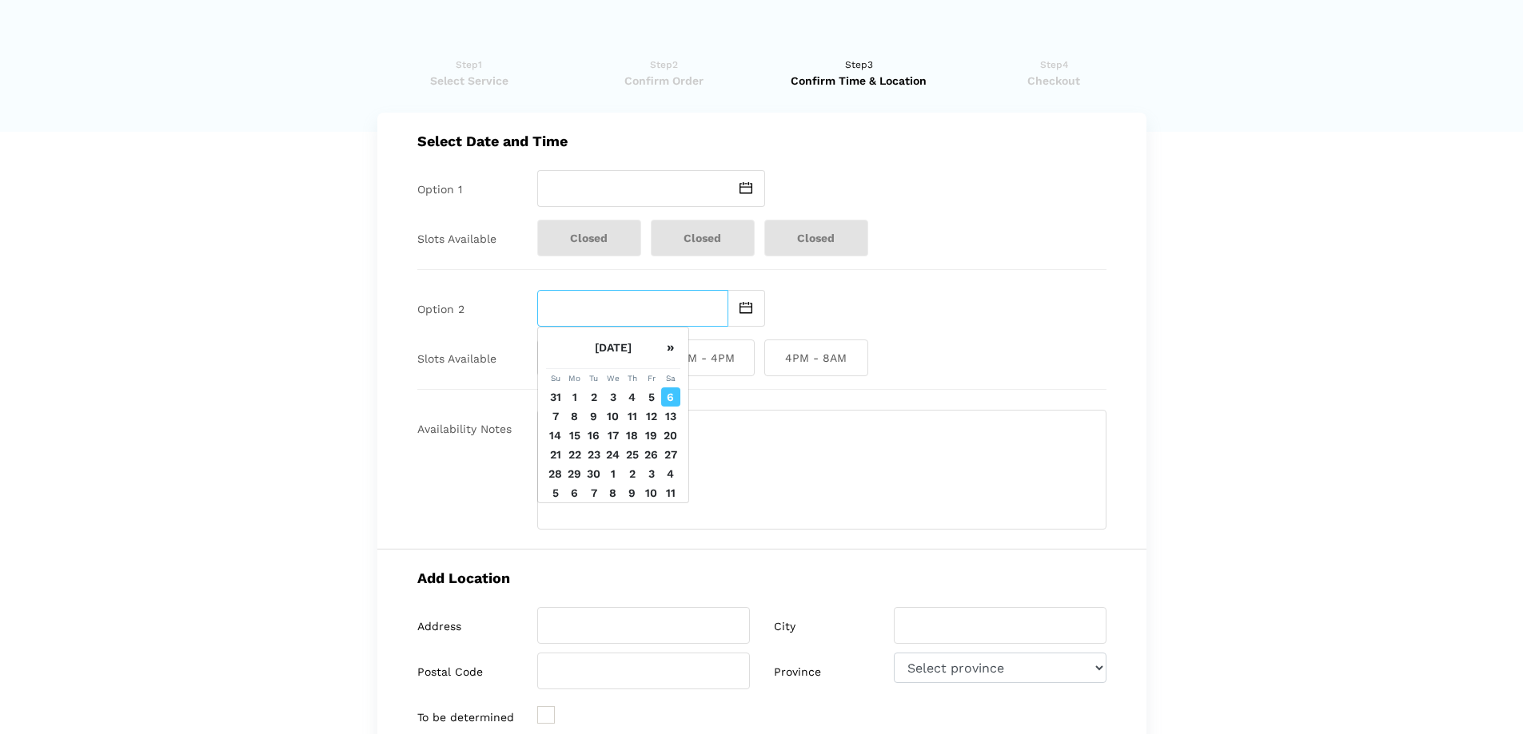
click at [675, 313] on input "text" at bounding box center [632, 308] width 191 height 37
click at [551, 426] on td "7" at bounding box center [555, 416] width 19 height 19
type input "[DATE]"
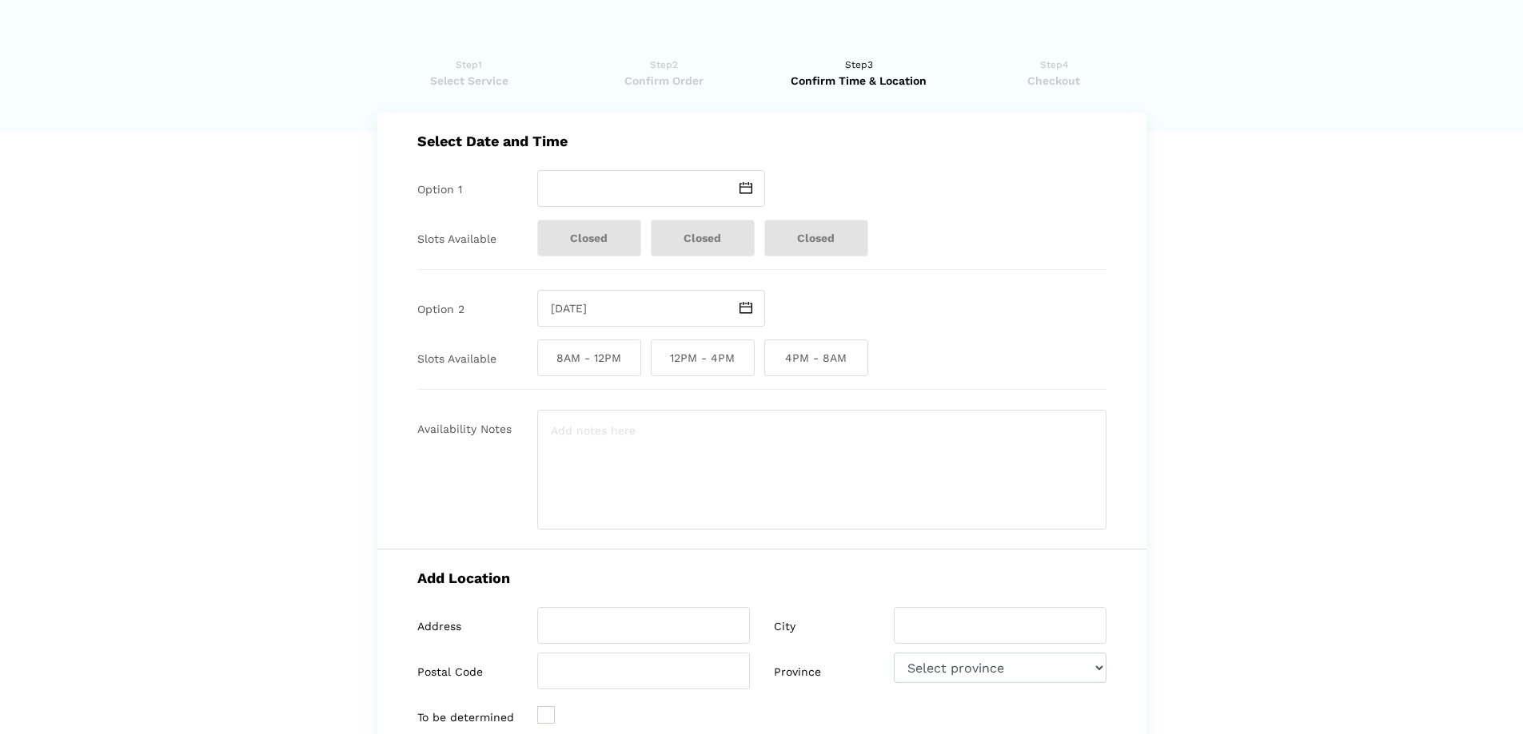
click at [748, 186] on img at bounding box center [745, 188] width 13 height 12
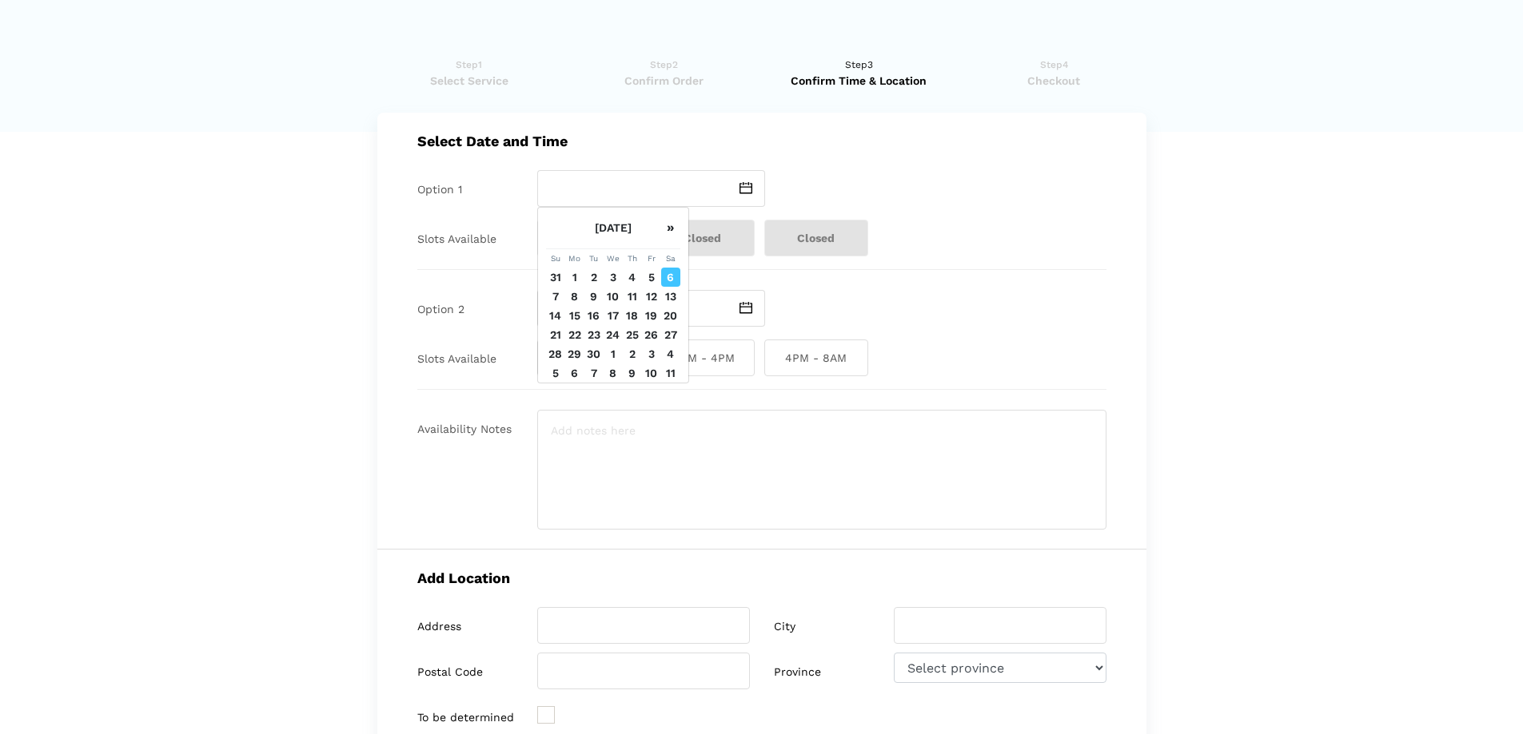
click at [672, 287] on td "6" at bounding box center [670, 277] width 19 height 19
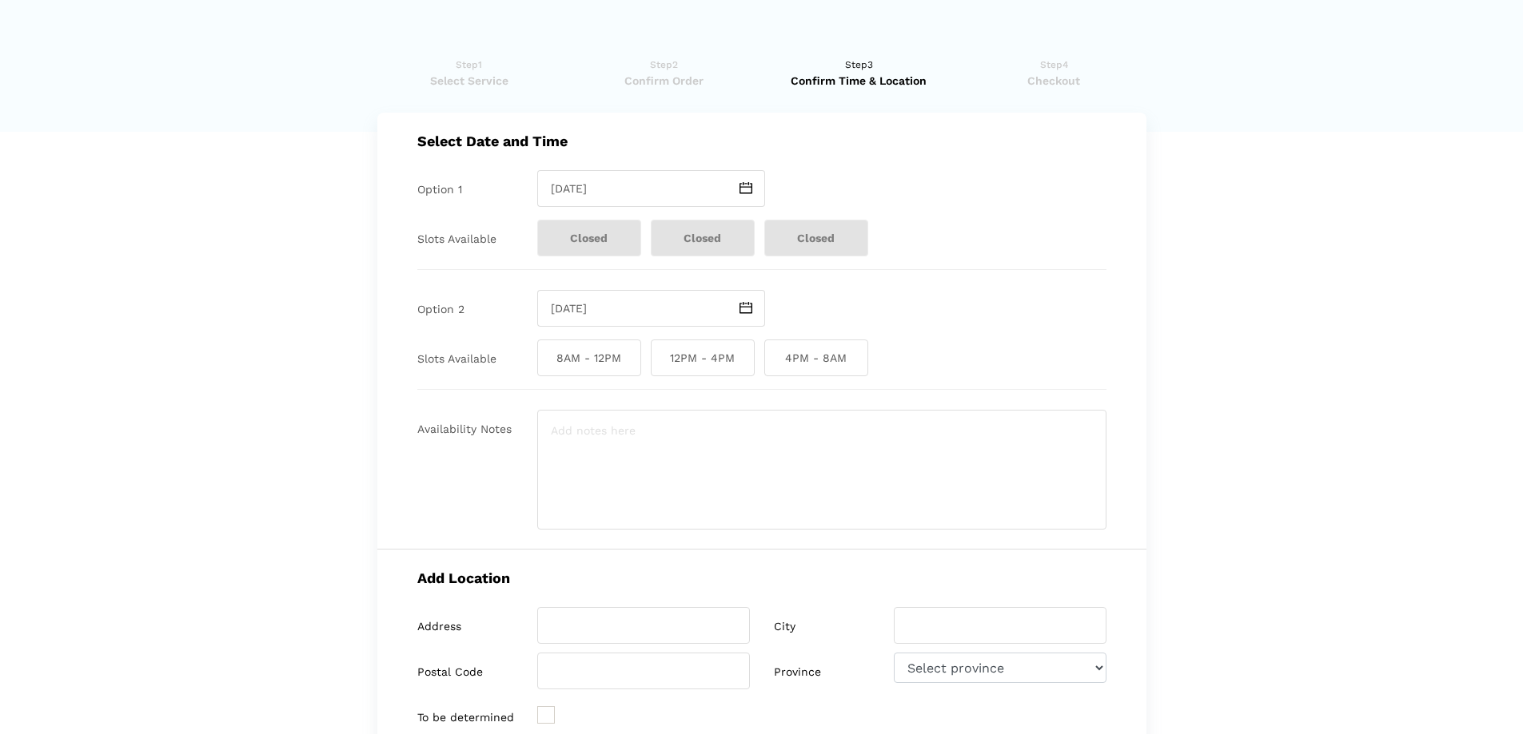
click at [750, 186] on img at bounding box center [745, 188] width 13 height 12
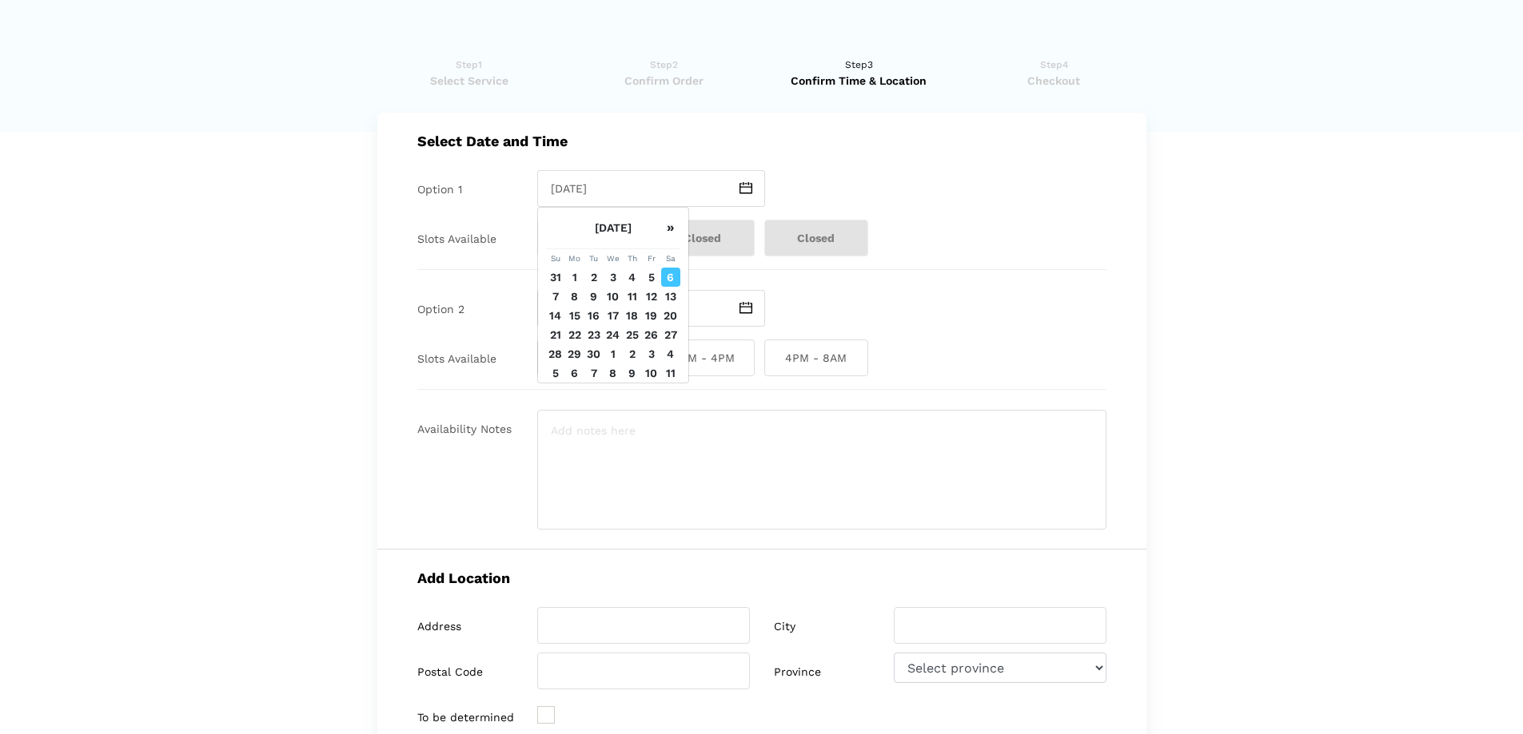
click at [554, 306] on td "7" at bounding box center [555, 296] width 19 height 19
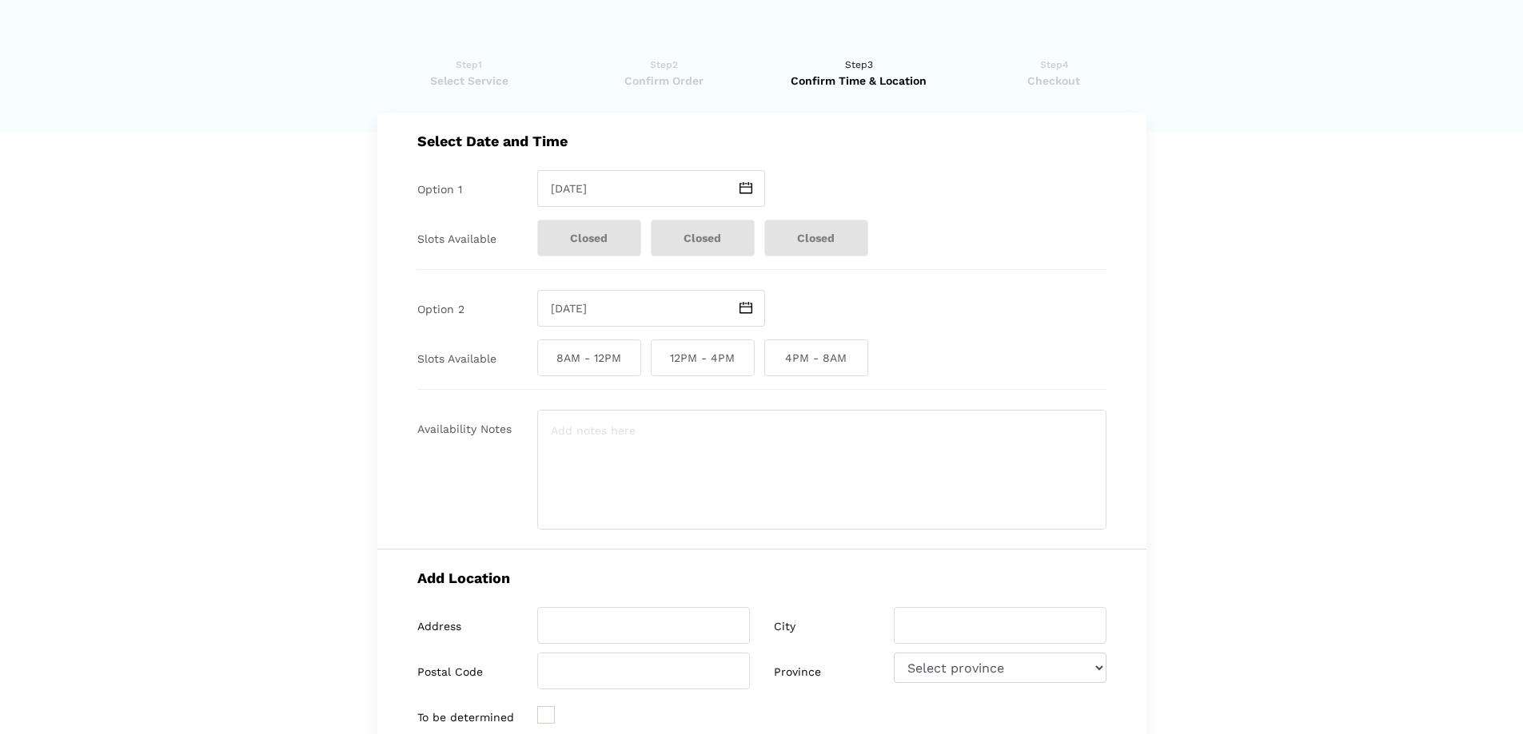
click at [730, 189] on span at bounding box center [746, 188] width 37 height 37
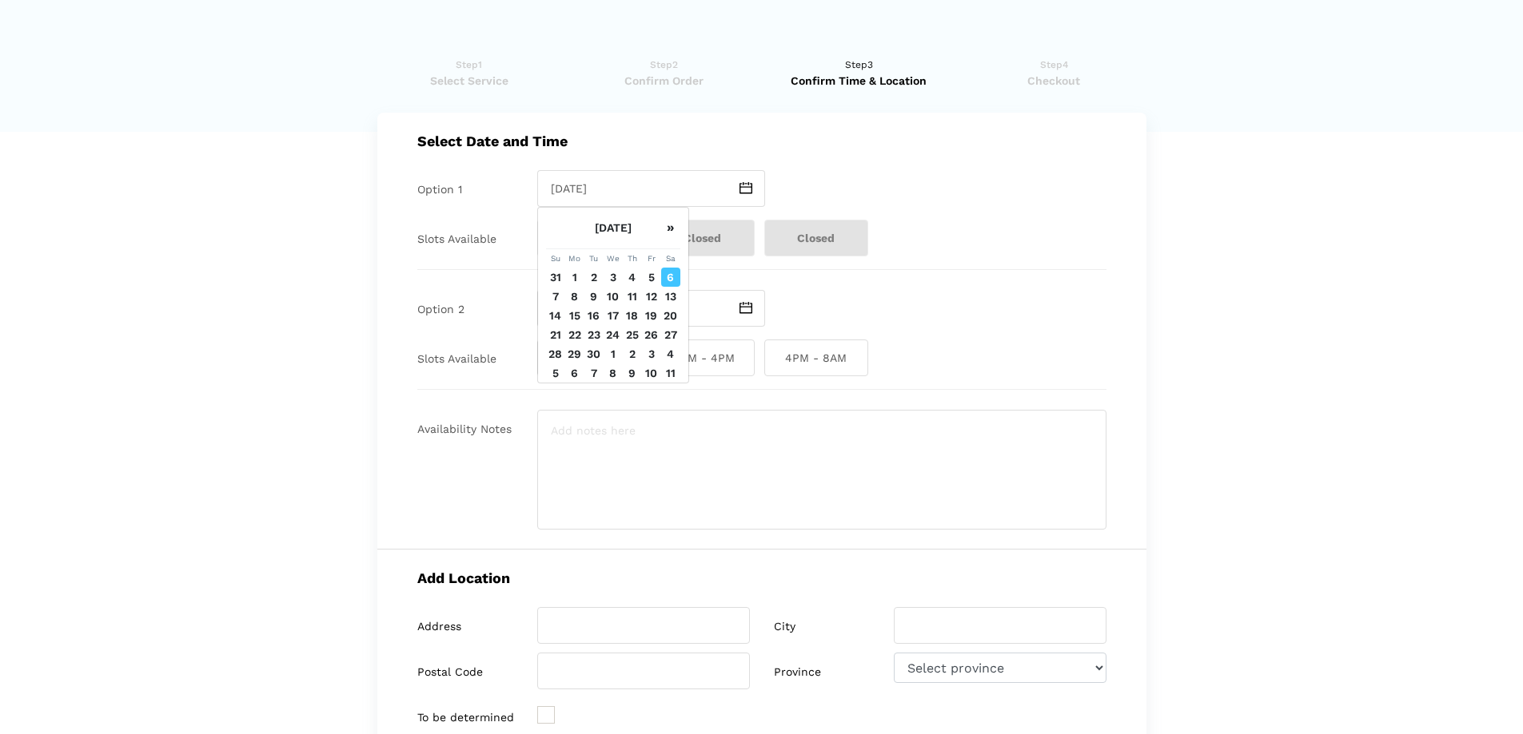
click at [574, 306] on td "8" at bounding box center [574, 296] width 19 height 19
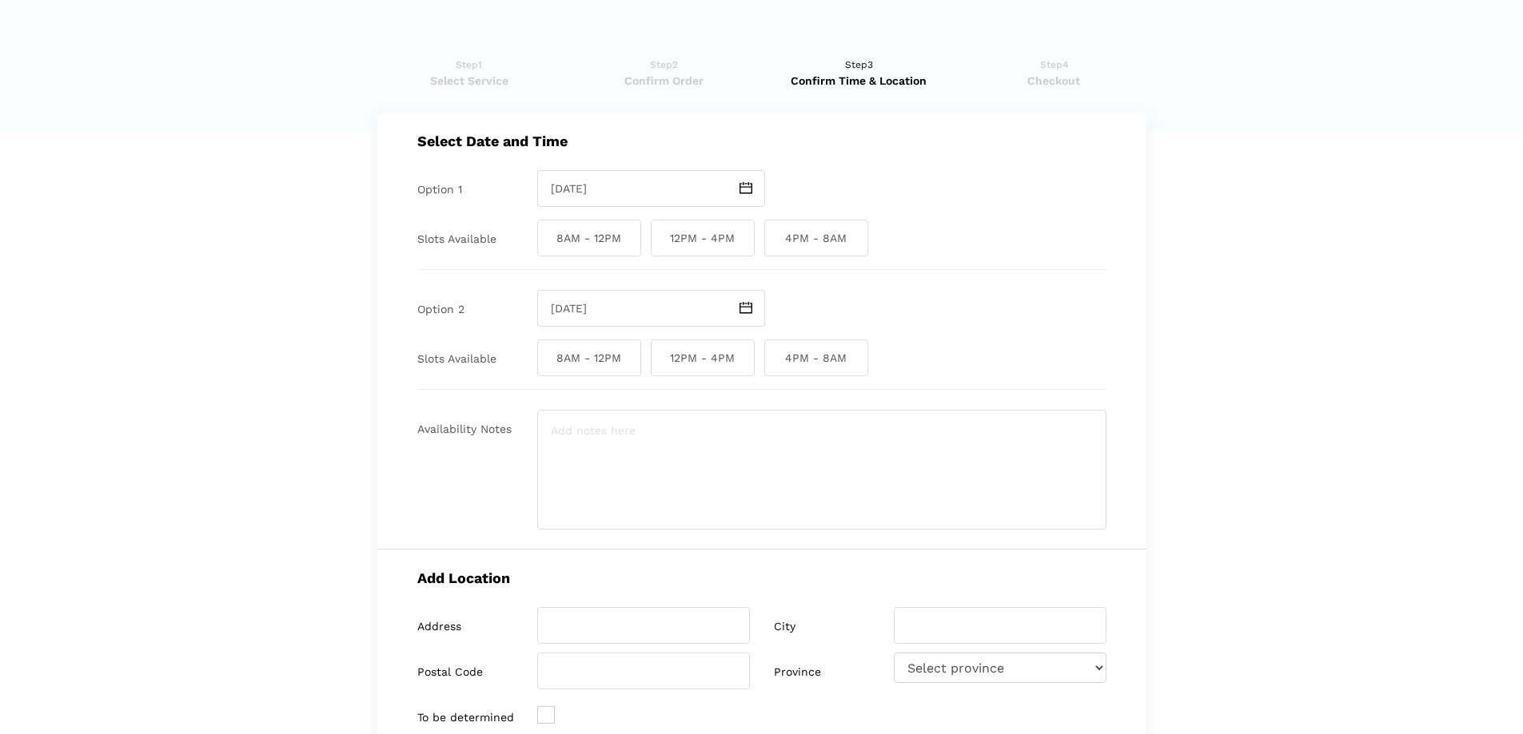
click at [744, 188] on img at bounding box center [745, 188] width 13 height 12
click at [555, 306] on td "7" at bounding box center [555, 296] width 19 height 19
type input "[DATE]"
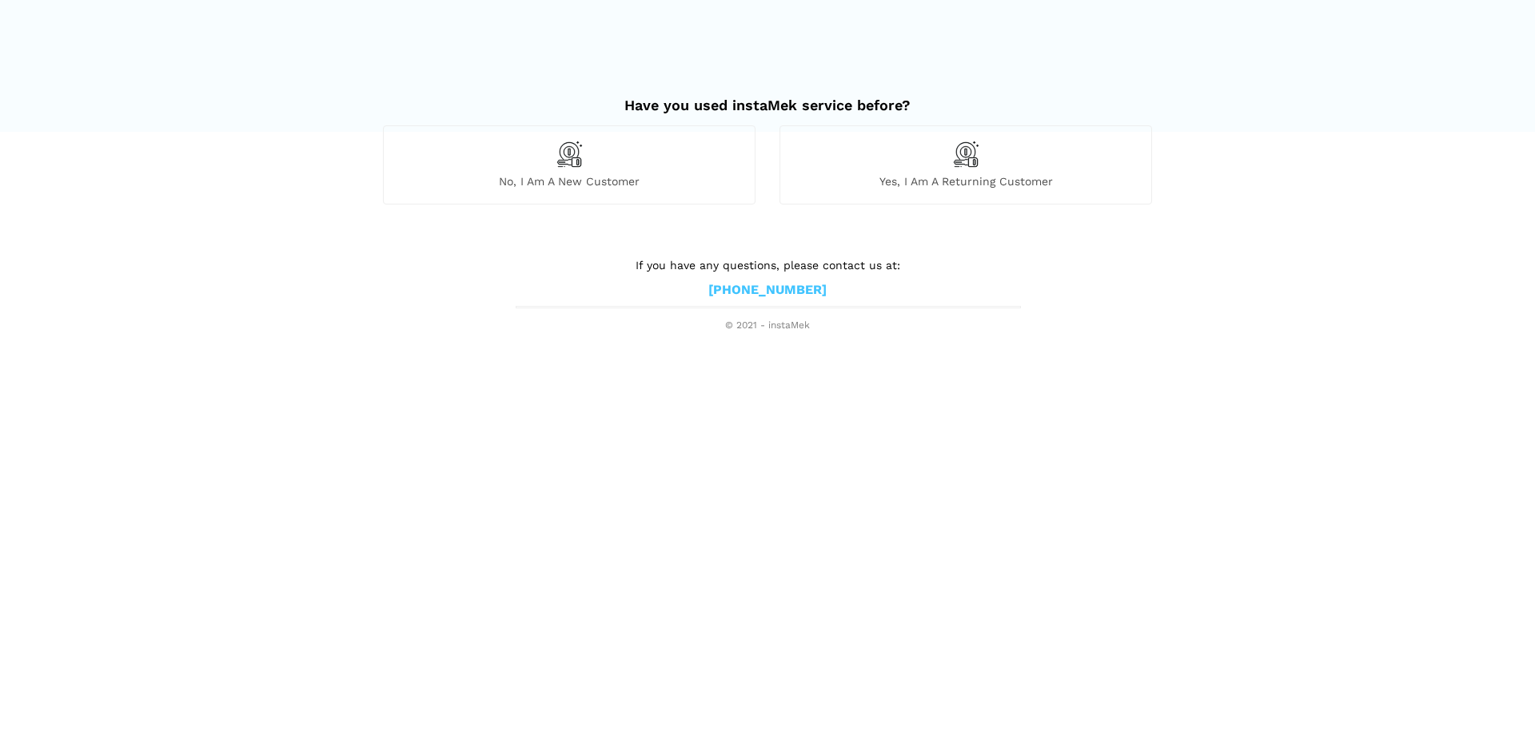
click at [557, 141] on img at bounding box center [568, 154] width 27 height 27
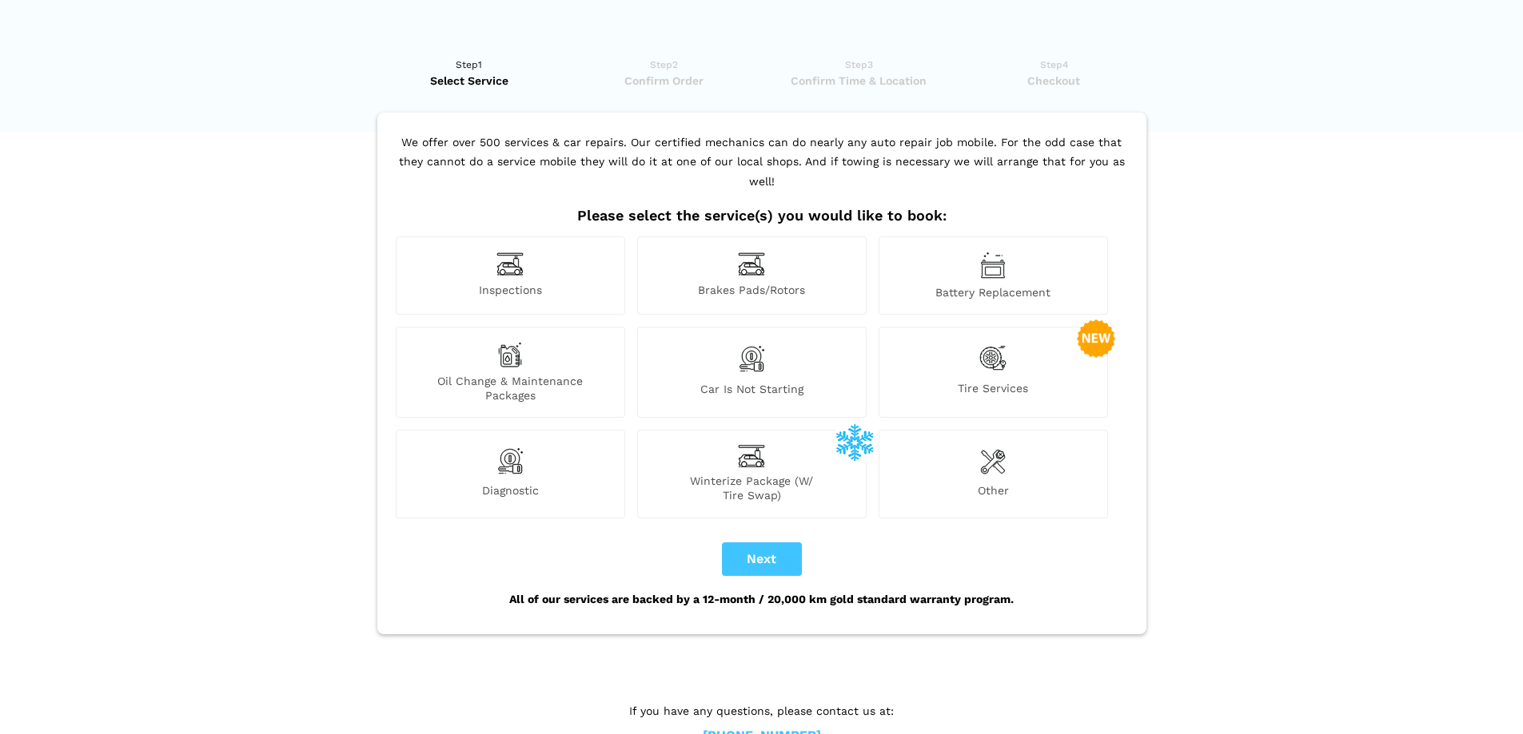
click at [551, 331] on div "Oil Change & Maintenance Packages" at bounding box center [510, 372] width 229 height 91
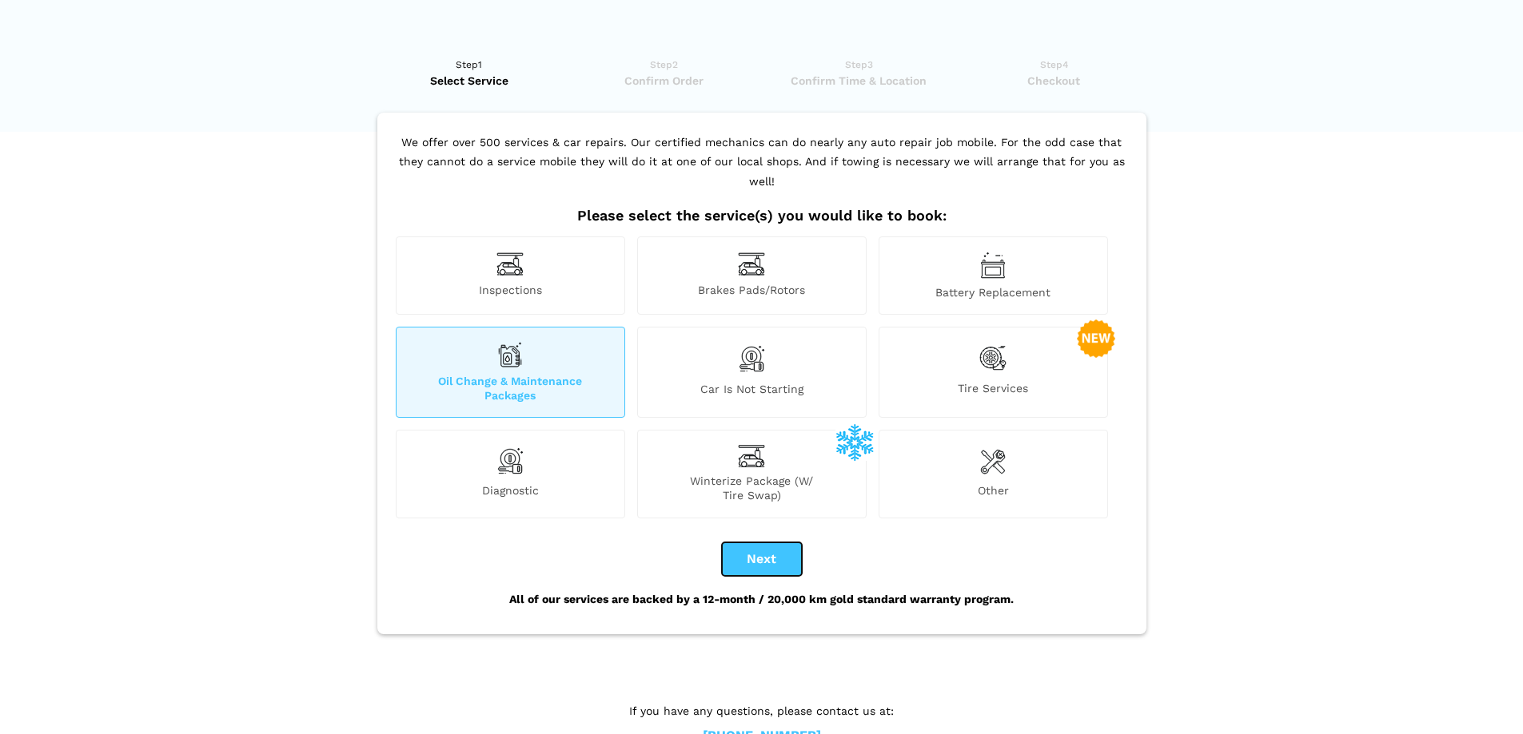
click at [738, 545] on button "Next" at bounding box center [762, 560] width 80 height 34
checkbox input "true"
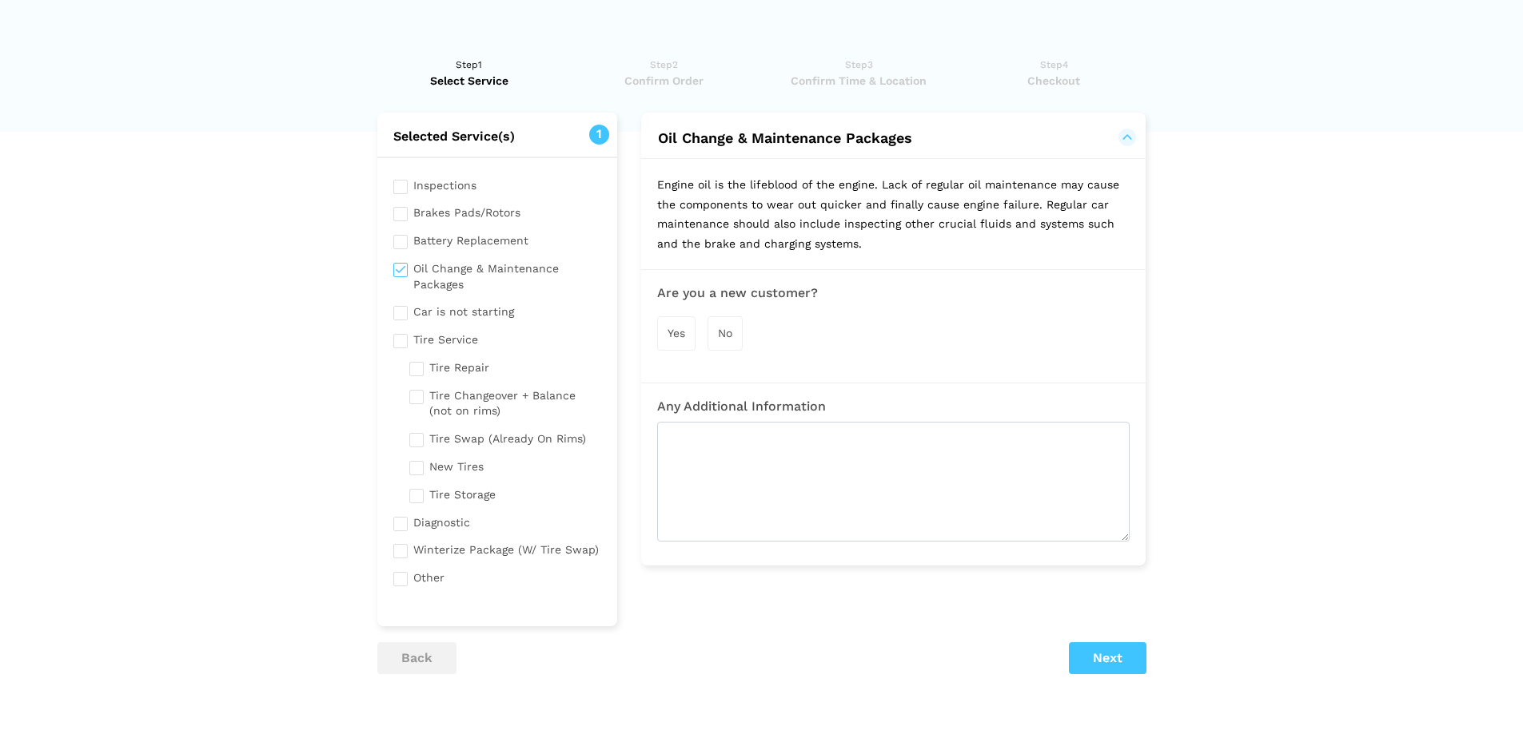
click at [675, 338] on span "Yes" at bounding box center [676, 333] width 18 height 13
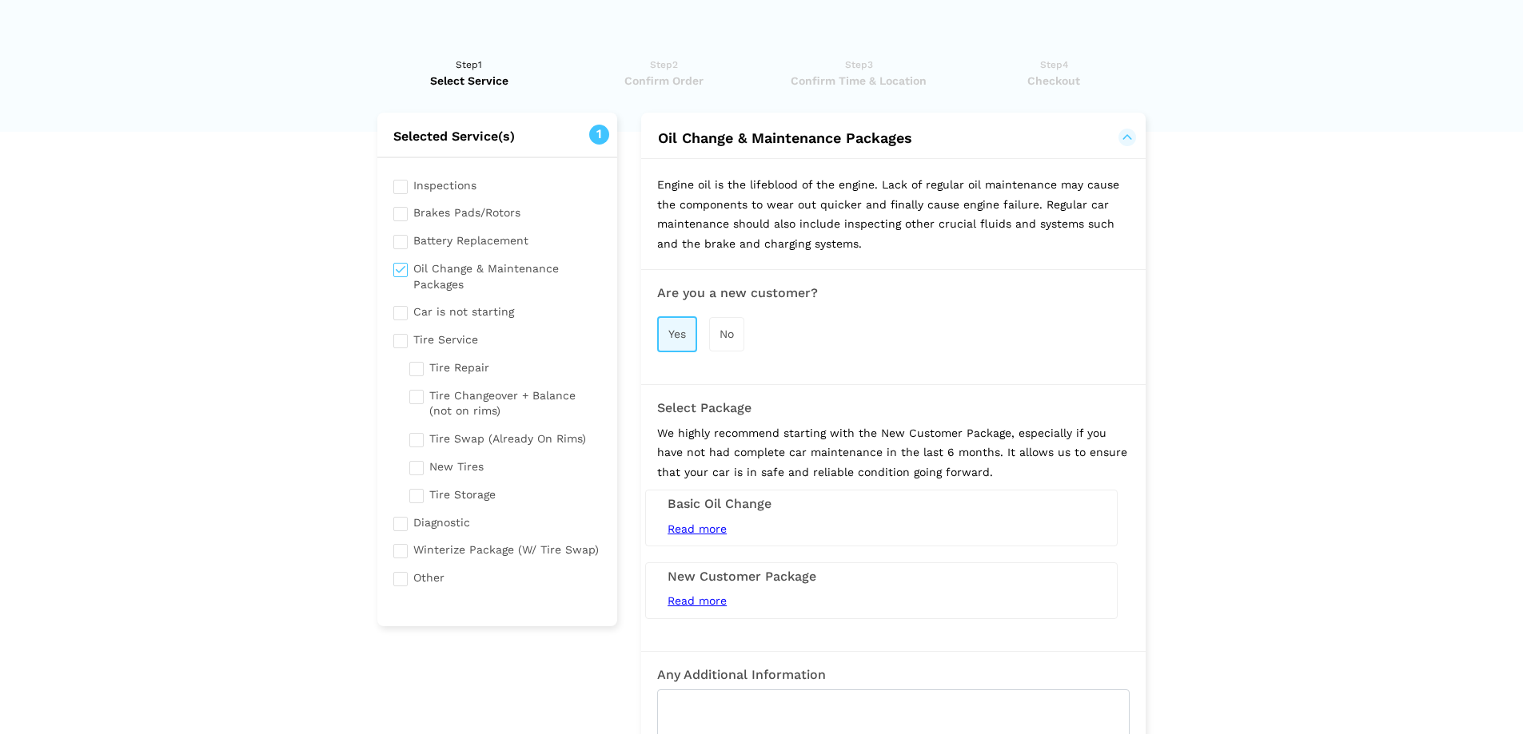
click at [809, 600] on div "Read more 5L Conventional Oil Change (Synthetic Extra) Tire Rotation / Swap Bra…" at bounding box center [881, 601] width 452 height 20
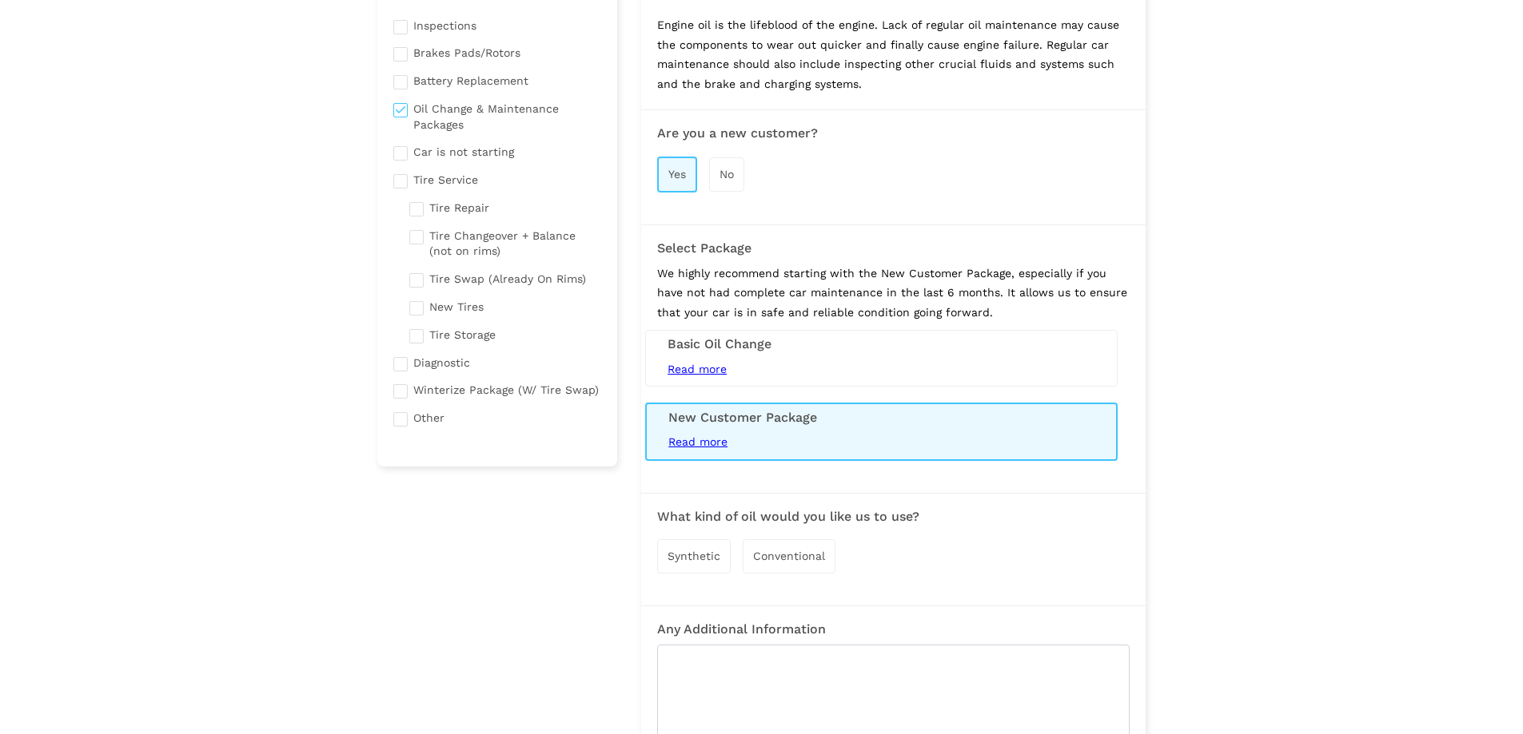
click at [725, 555] on div "Synthetic" at bounding box center [694, 556] width 74 height 34
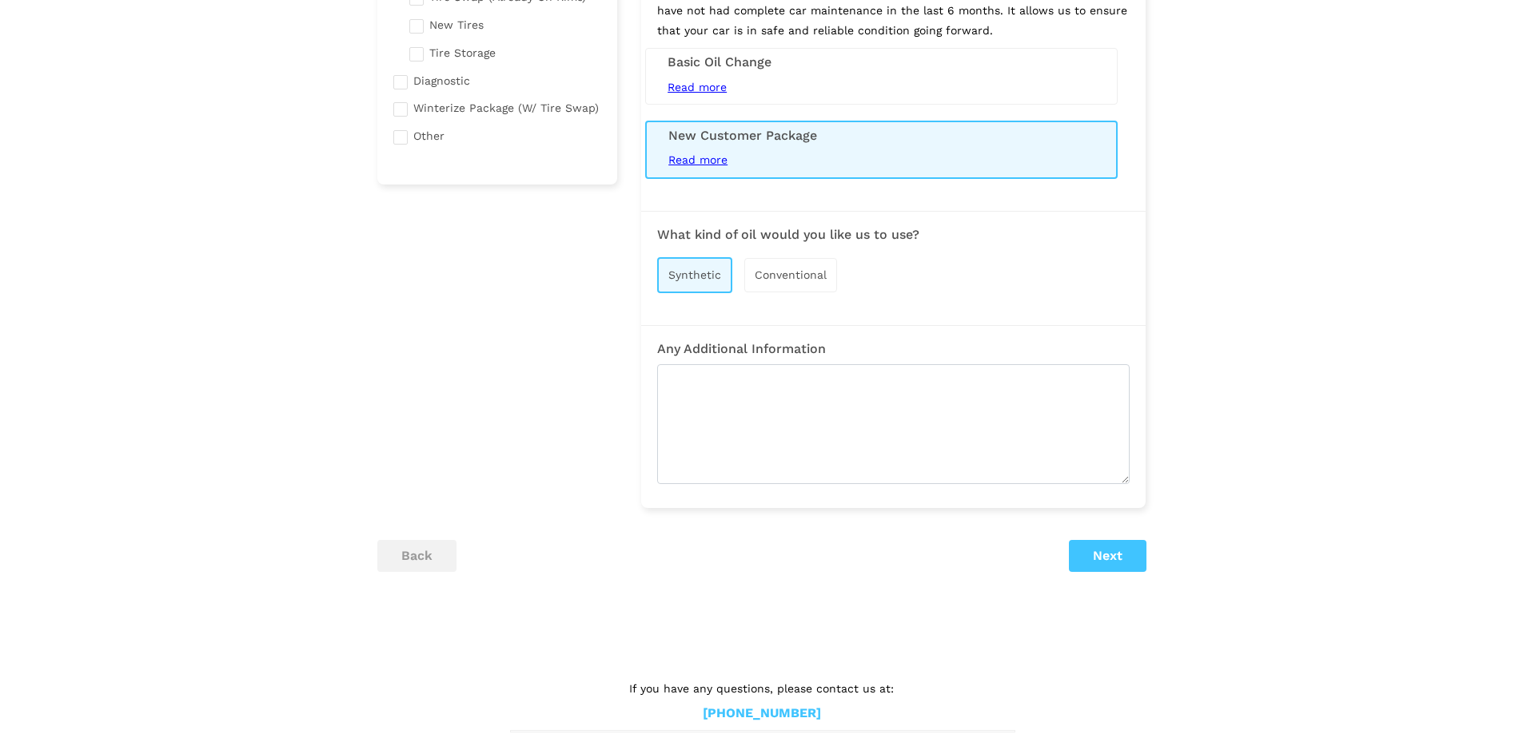
scroll to position [465, 0]
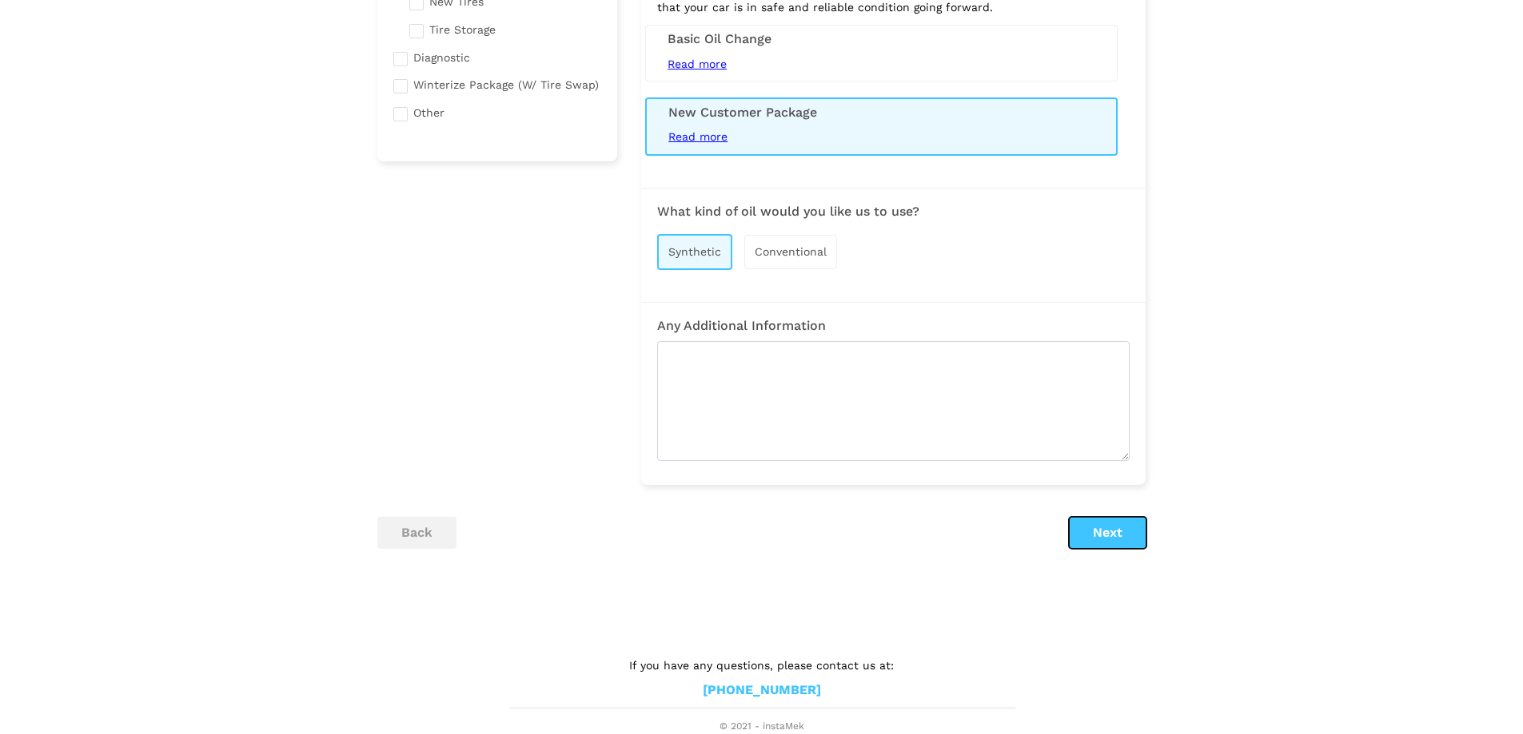
click at [1093, 539] on button "Next" at bounding box center [1108, 533] width 78 height 32
